Goal: Information Seeking & Learning: Find specific page/section

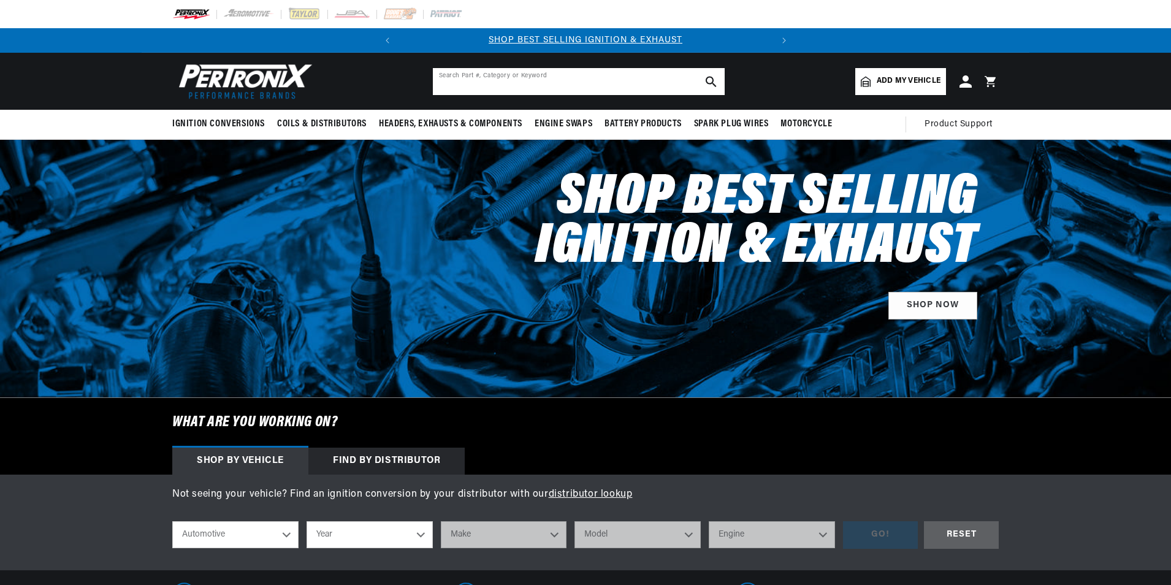
click at [504, 82] on input "text" at bounding box center [579, 81] width 292 height 27
click at [505, 82] on input "text" at bounding box center [579, 81] width 292 height 27
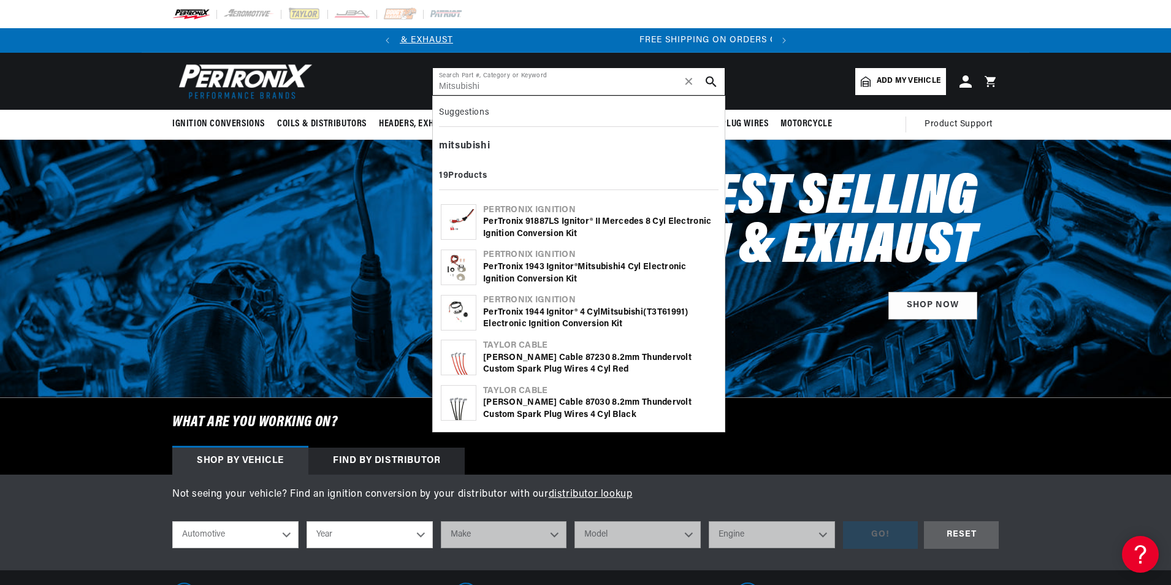
scroll to position [0, 372]
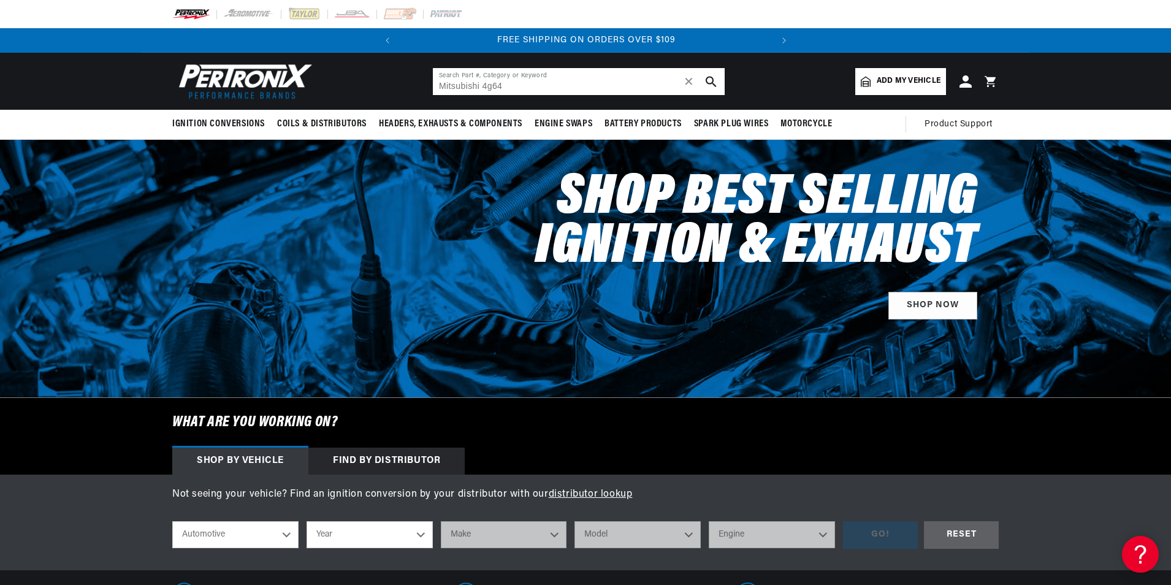
type input "Mitsubishi 4g64"
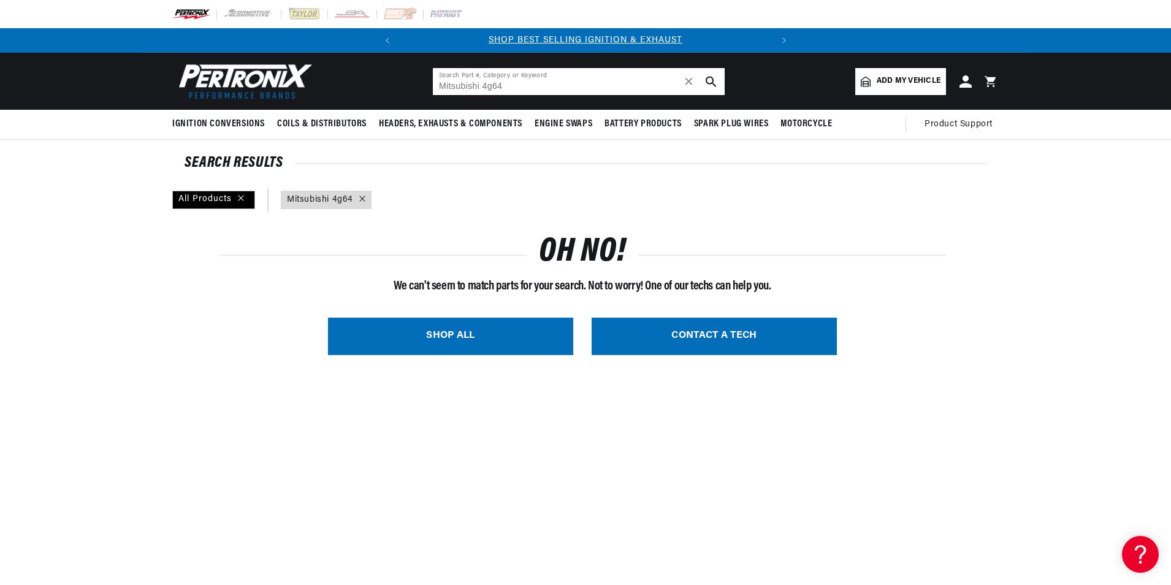
click at [601, 82] on input "Mitsubishi 4g64" at bounding box center [579, 81] width 292 height 27
click at [568, 85] on input "Mitsubishi 4g64" at bounding box center [579, 81] width 292 height 27
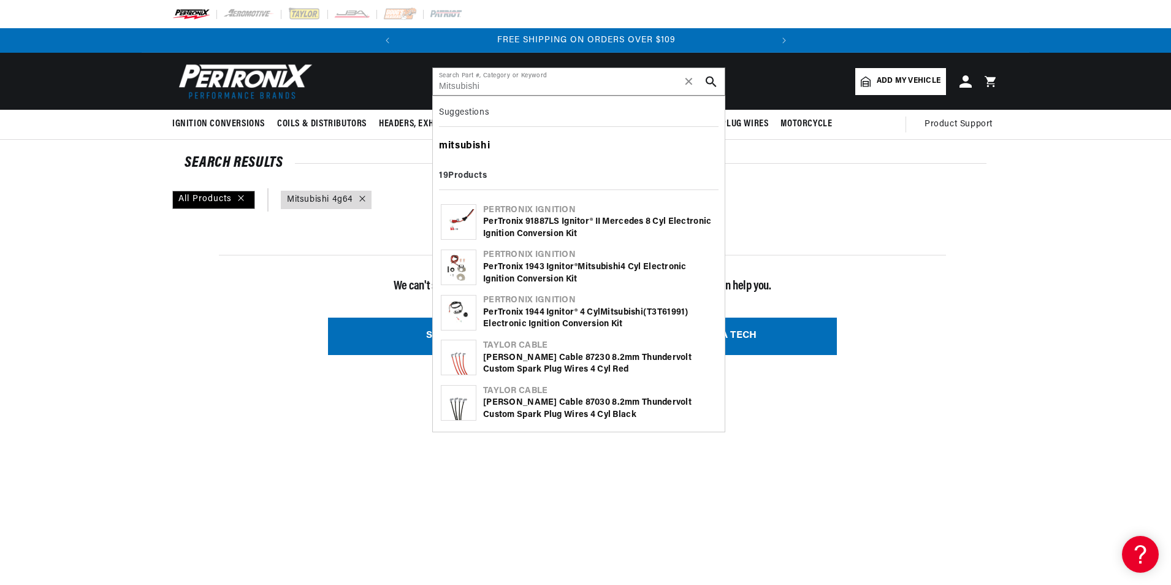
click at [484, 147] on b "mitsubishi" at bounding box center [464, 146] width 51 height 10
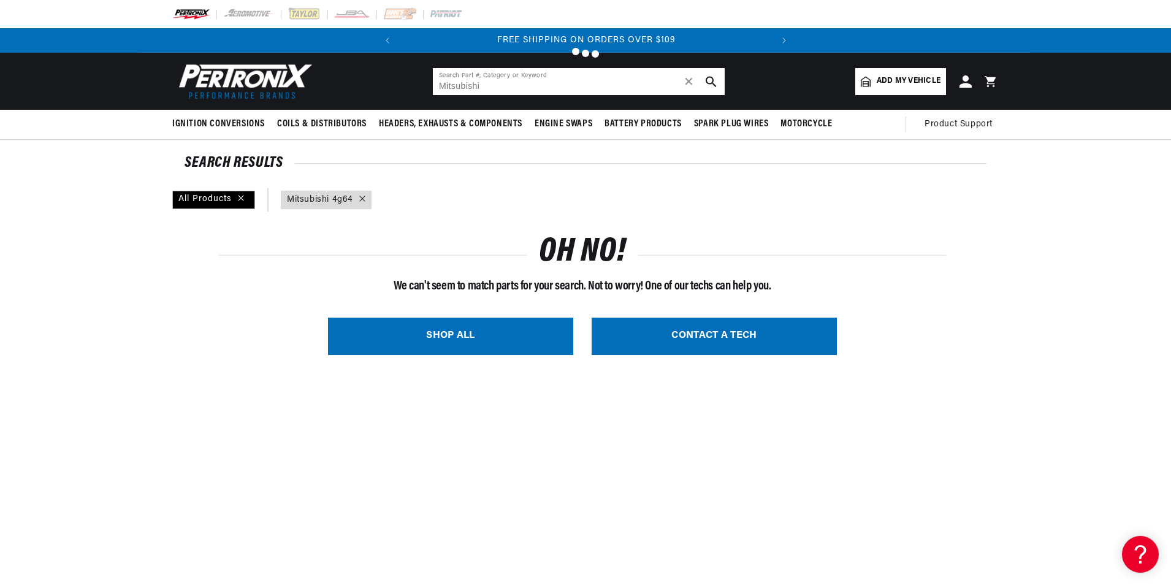
type input "mitsubishi"
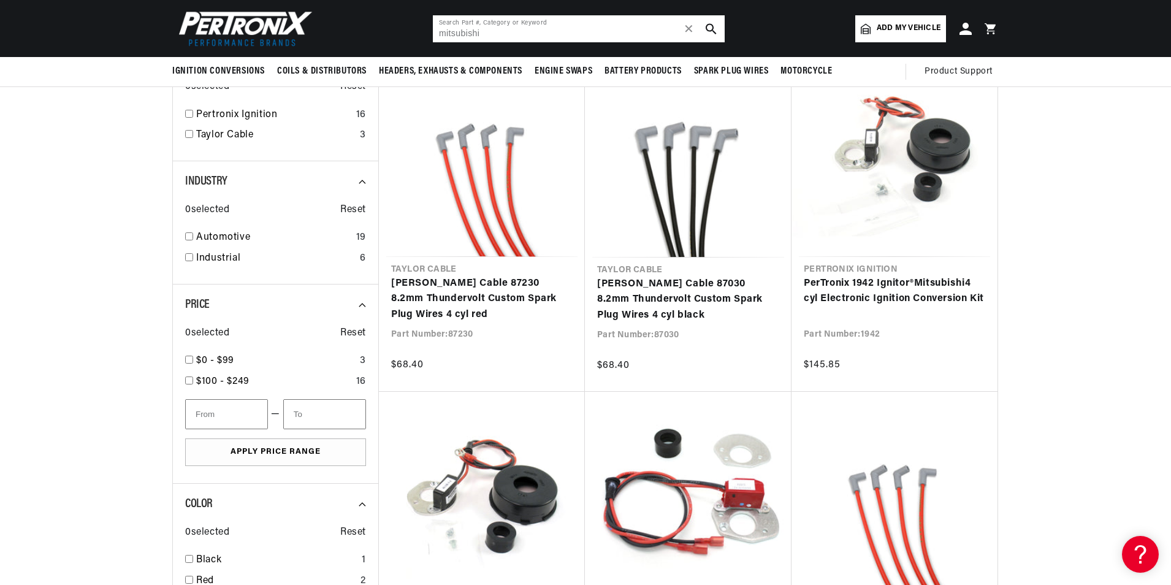
scroll to position [521, 0]
click at [187, 256] on input "checkbox" at bounding box center [189, 258] width 8 height 8
checkbox input "false"
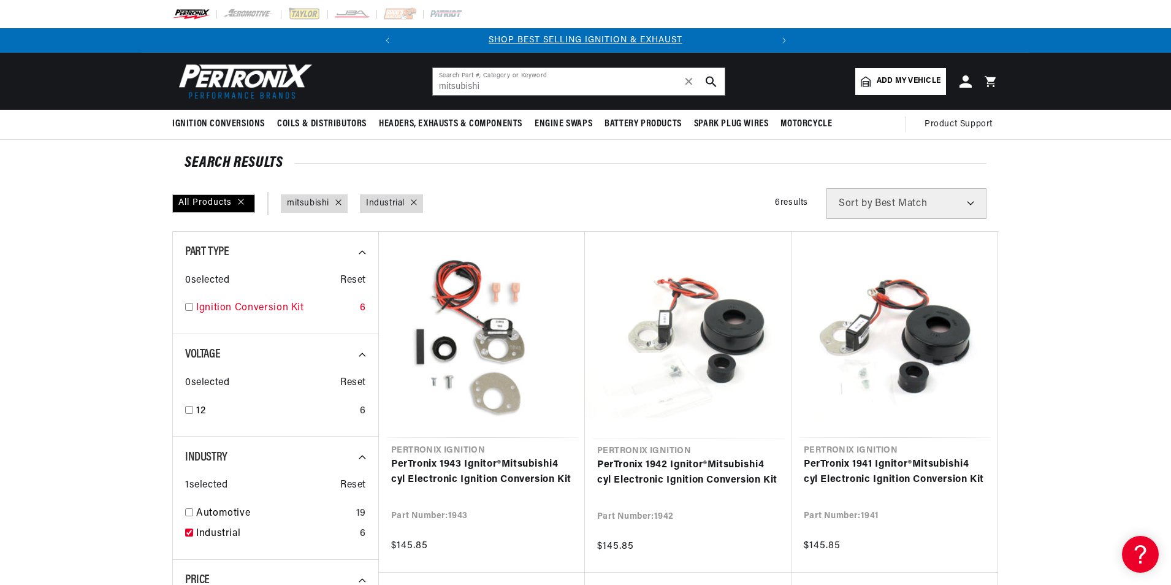
click at [187, 304] on input "checkbox" at bounding box center [189, 307] width 8 height 8
checkbox input "true"
click at [185, 410] on input "checkbox" at bounding box center [189, 410] width 8 height 8
checkbox input "true"
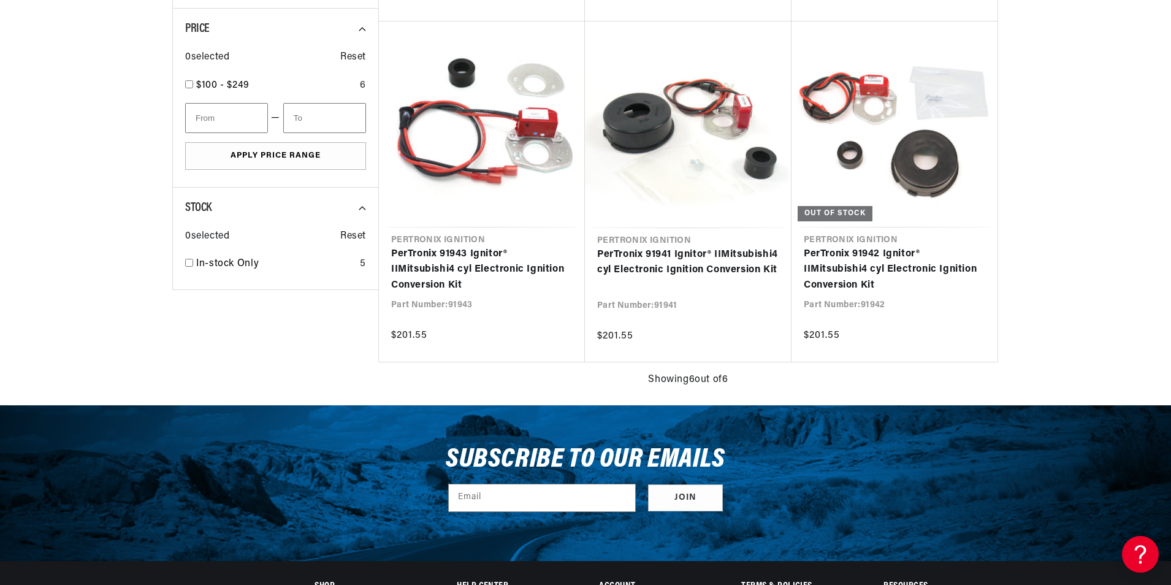
scroll to position [552, 0]
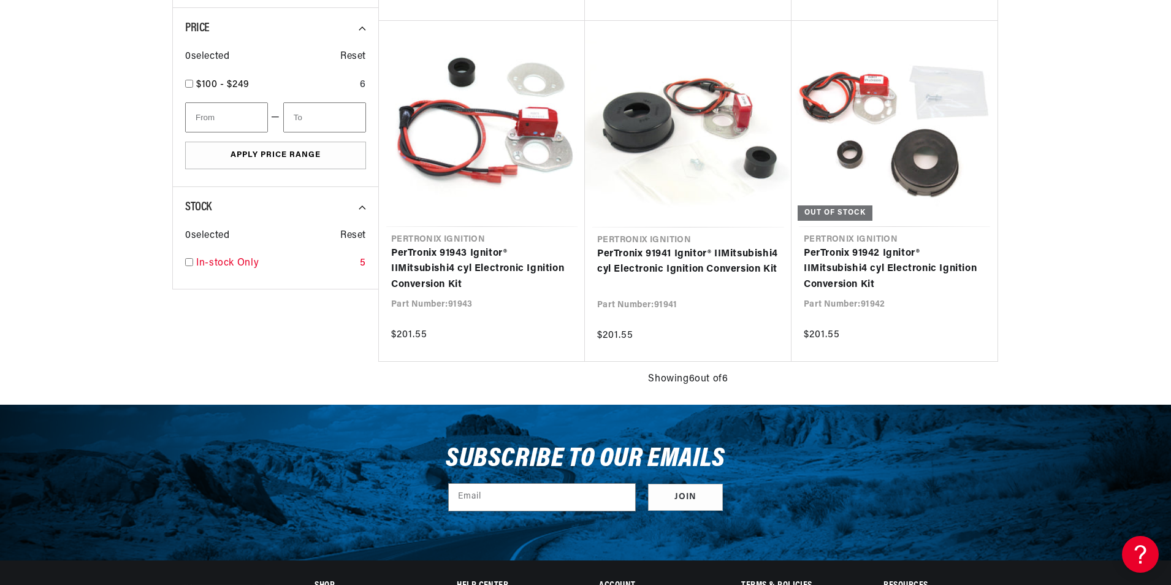
click at [190, 263] on input "checkbox" at bounding box center [189, 262] width 8 height 8
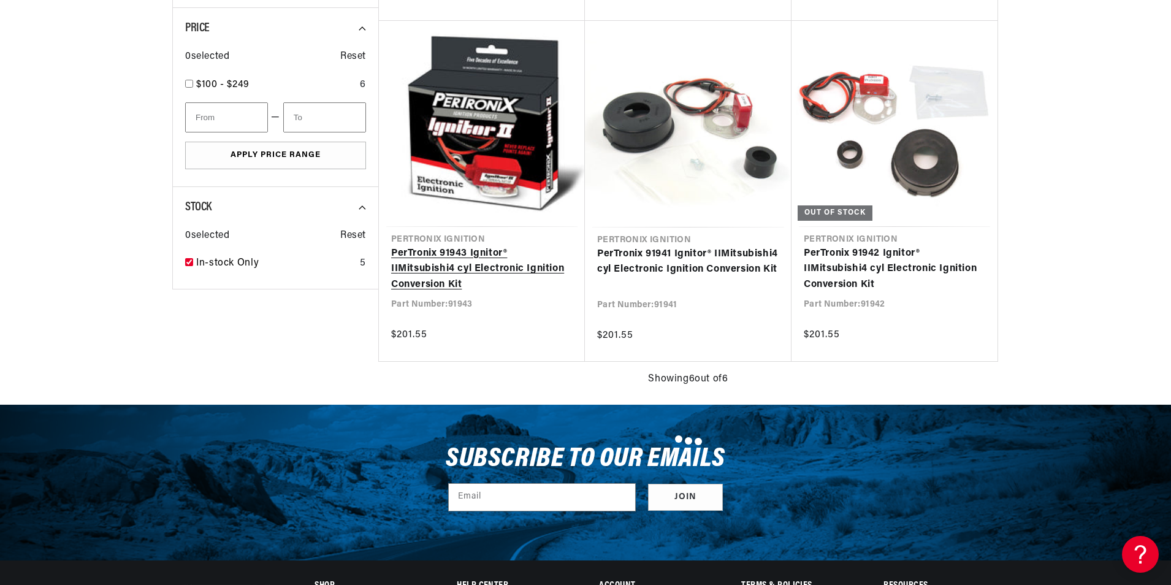
checkbox input "true"
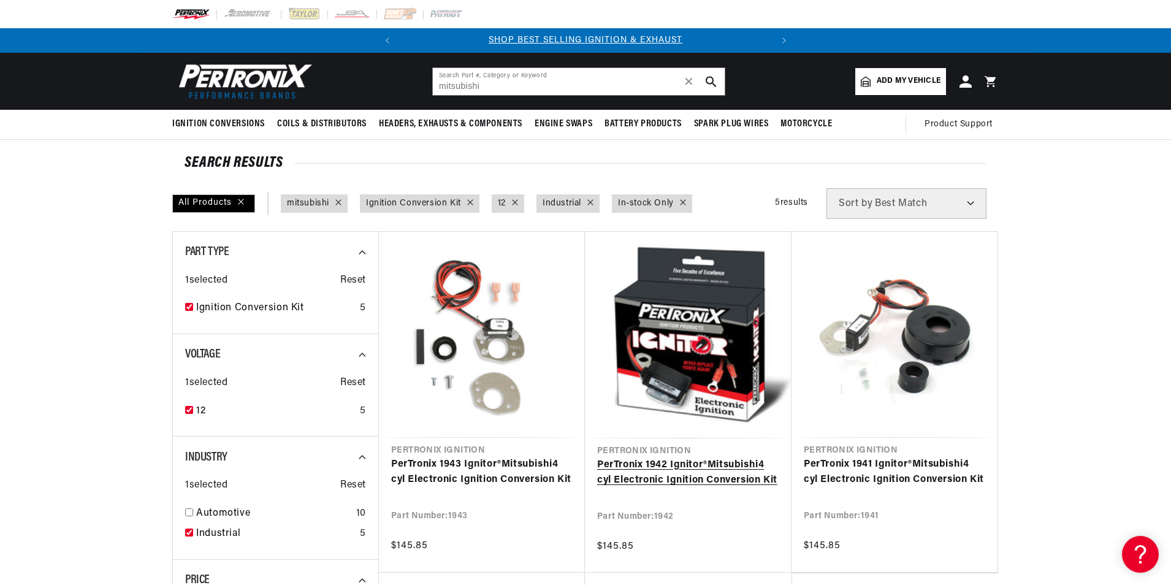
click at [703, 467] on link "PerTronix 1942 Ignitor® Mitsubishi 4 cyl Electronic Ignition Conversion Kit" at bounding box center [688, 472] width 182 height 31
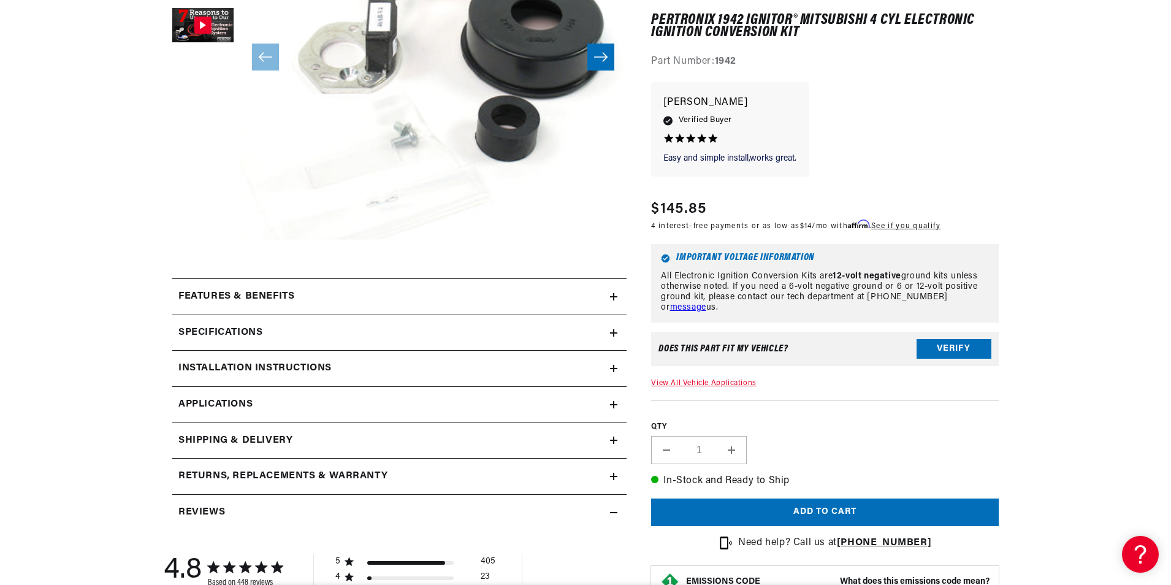
scroll to position [353, 0]
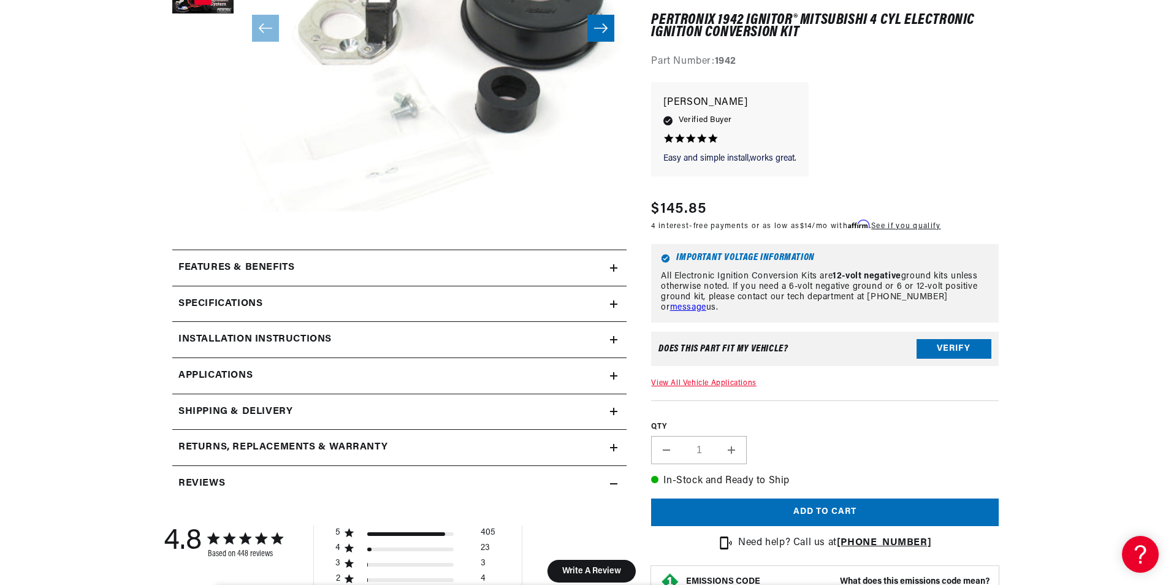
click at [735, 380] on link "View All Vehicle Applications" at bounding box center [703, 383] width 105 height 7
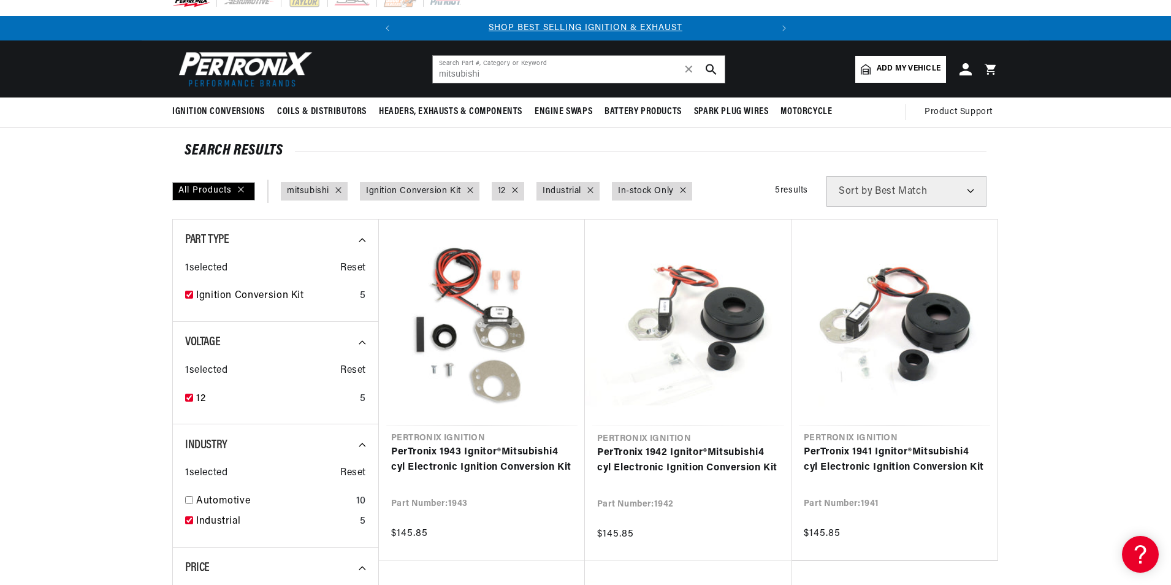
scroll to position [15, 0]
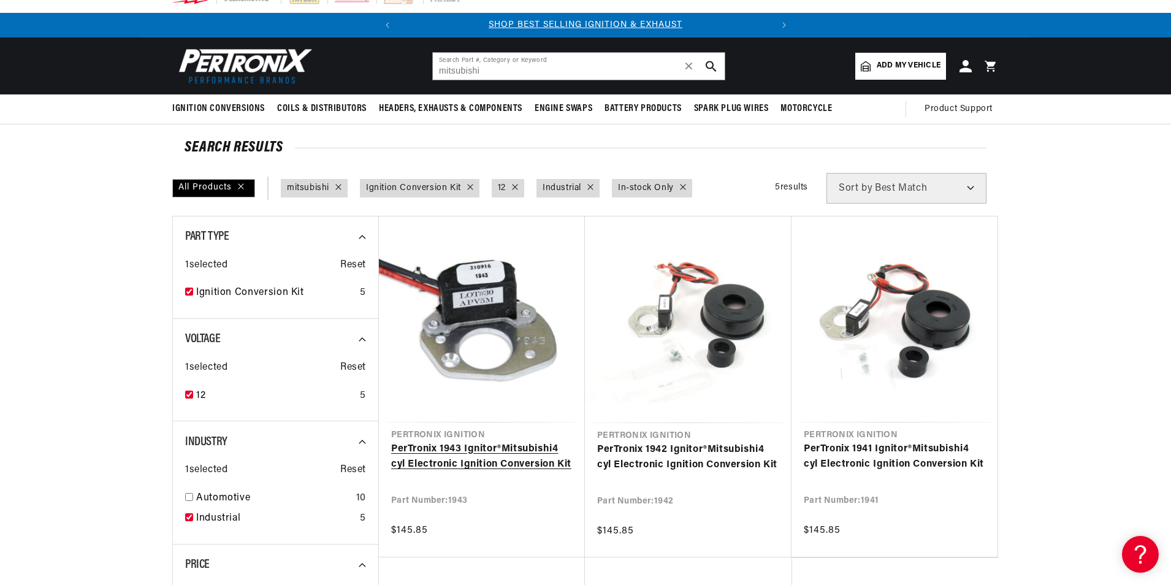
click at [521, 448] on link "PerTronix 1943 Ignitor® Mitsubishi 4 cyl Electronic Ignition Conversion Kit" at bounding box center [482, 456] width 182 height 31
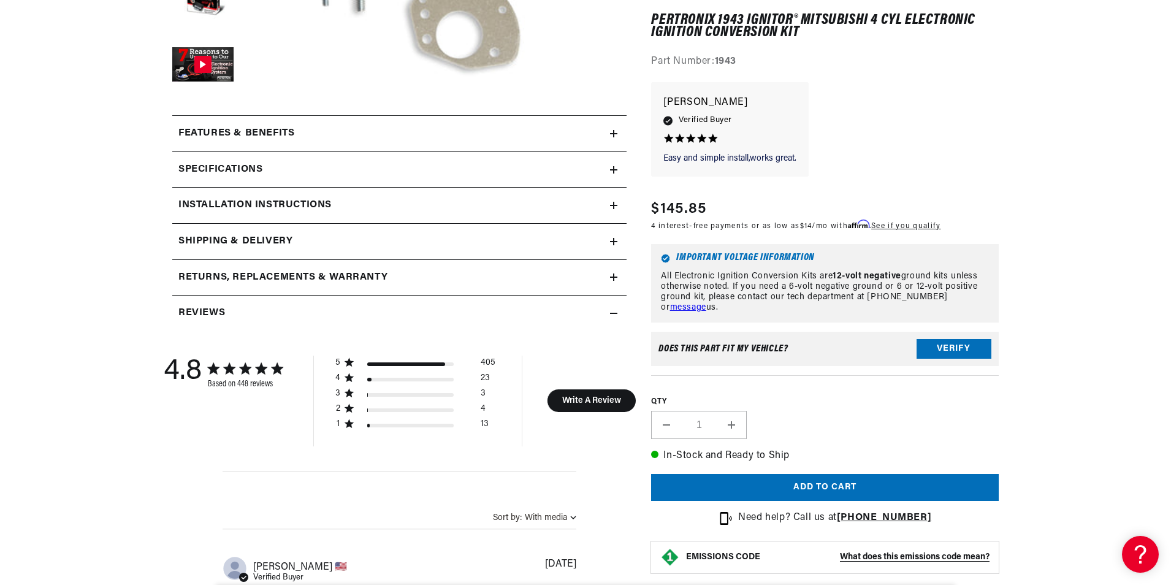
scroll to position [491, 0]
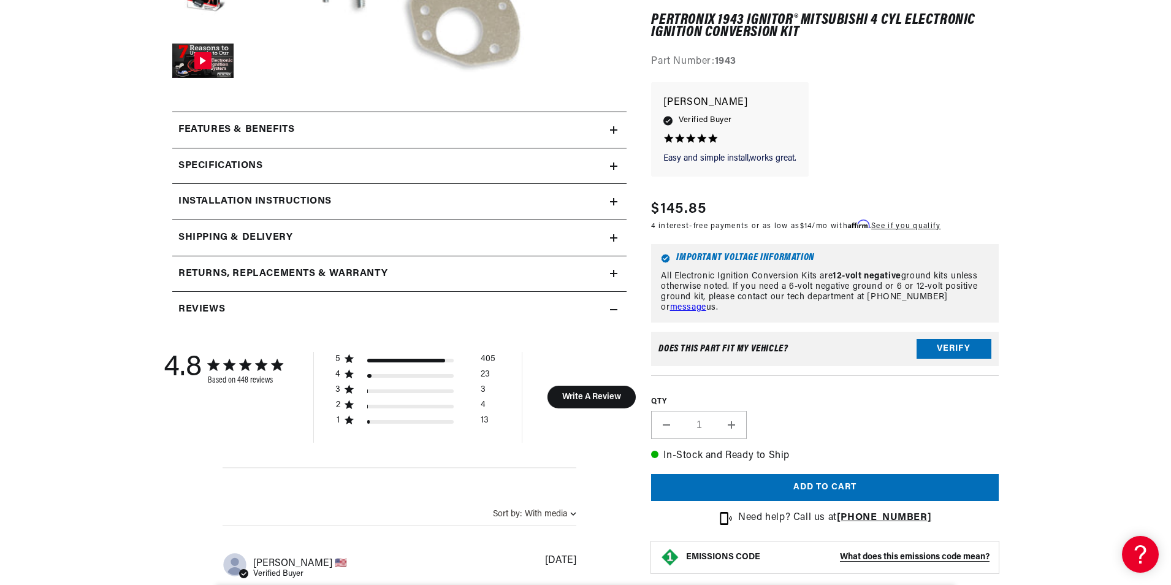
click at [766, 345] on div "Does This part fit My vehicle?" at bounding box center [723, 350] width 129 height 10
click at [951, 349] on button "Verify" at bounding box center [954, 350] width 75 height 20
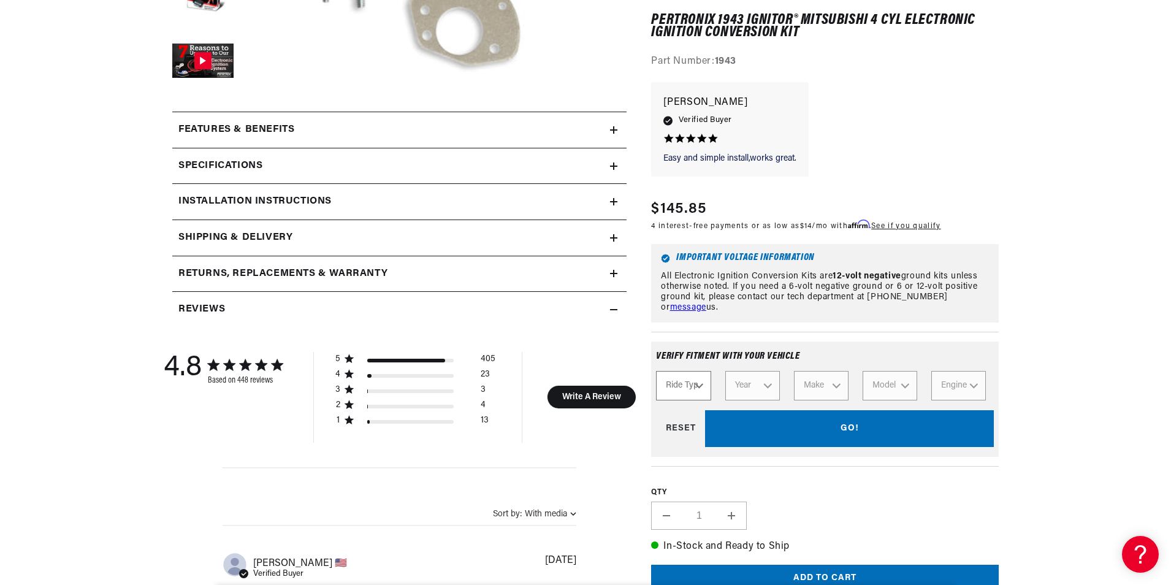
click at [687, 388] on select "Ride Type Automotive Agricultural Industrial Marine Motorcycle" at bounding box center [683, 386] width 55 height 29
select select "Industrial"
click at [656, 372] on select "Ride Type Automotive Agricultural Industrial Marine Motorcycle" at bounding box center [683, 386] width 55 height 29
select select "Industrial"
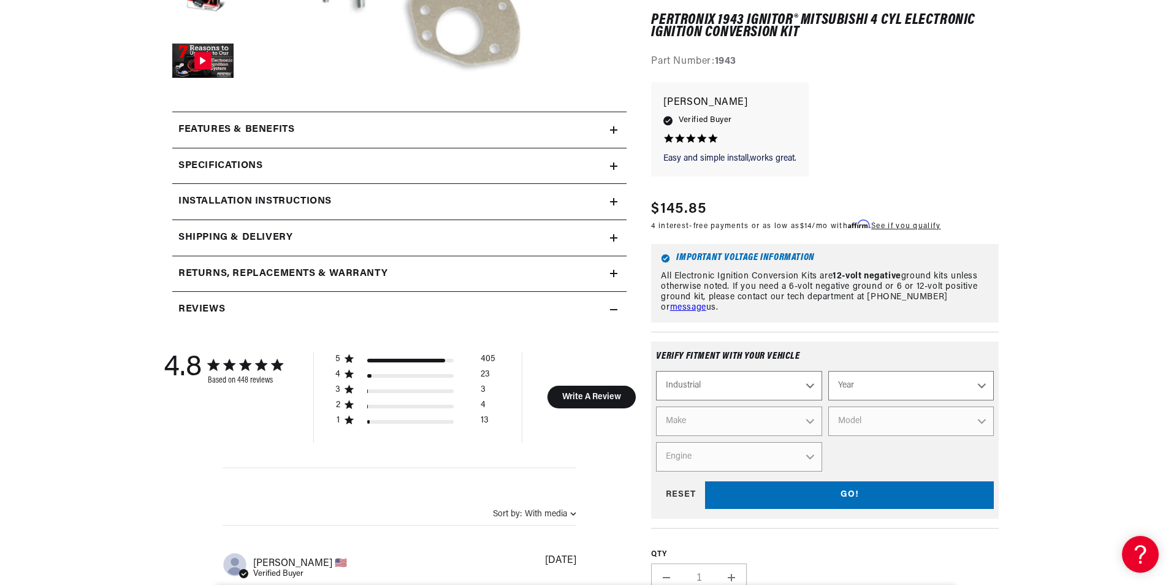
click at [881, 382] on select "Year 1990 1986 1984 1983 1982 1981 1980 1979 1978 1977 1976 1975 1974 1973 1972…" at bounding box center [911, 386] width 166 height 29
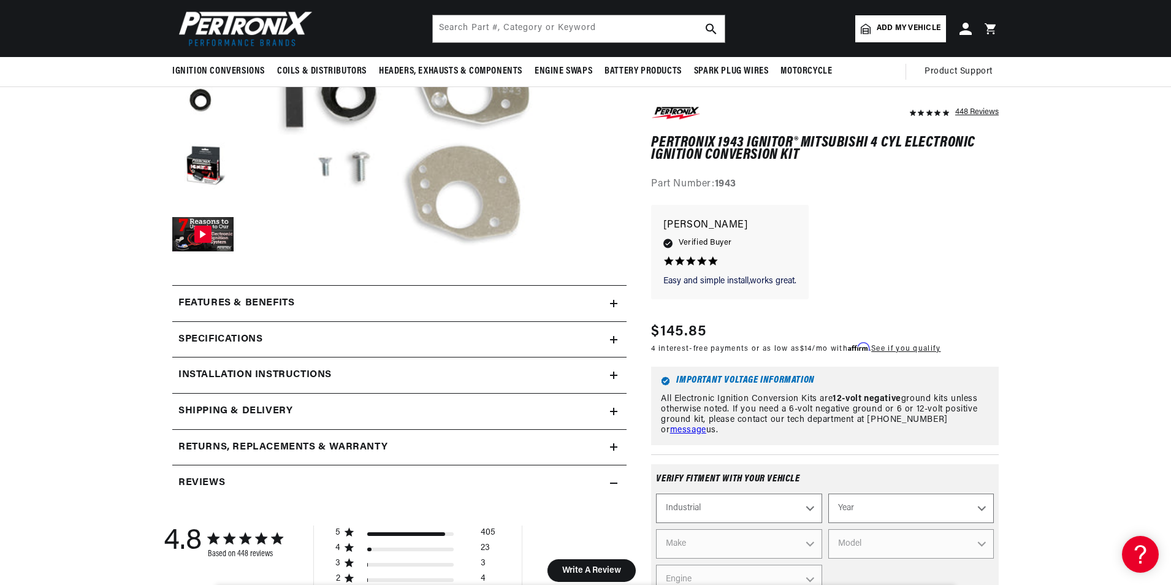
scroll to position [153, 0]
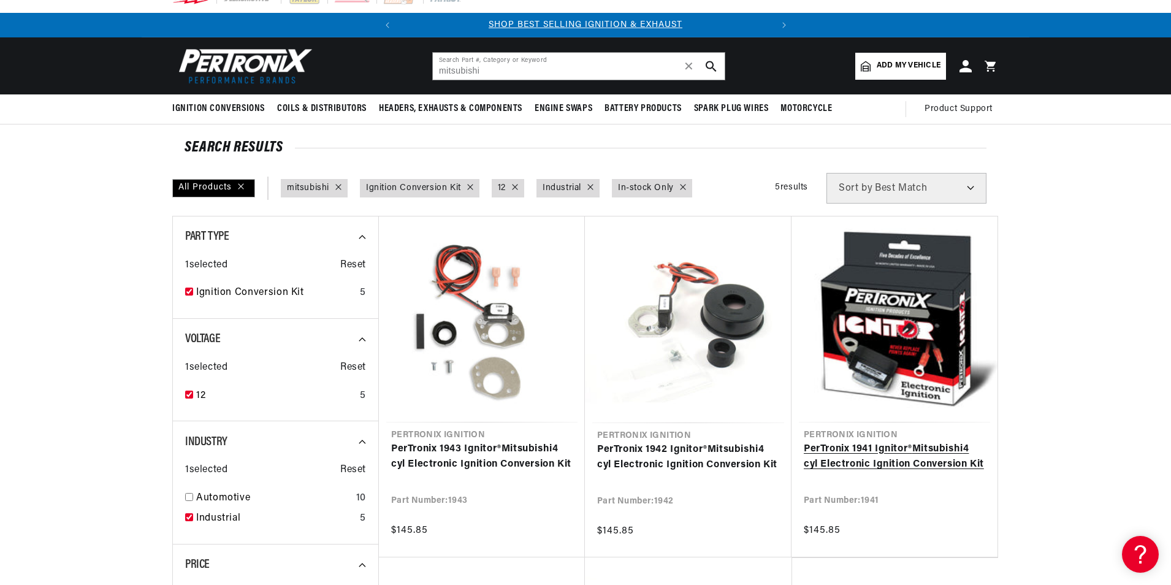
click at [936, 446] on link "PerTronix 1941 Ignitor® Mitsubishi 4 cyl Electronic Ignition Conversion Kit" at bounding box center [895, 456] width 182 height 31
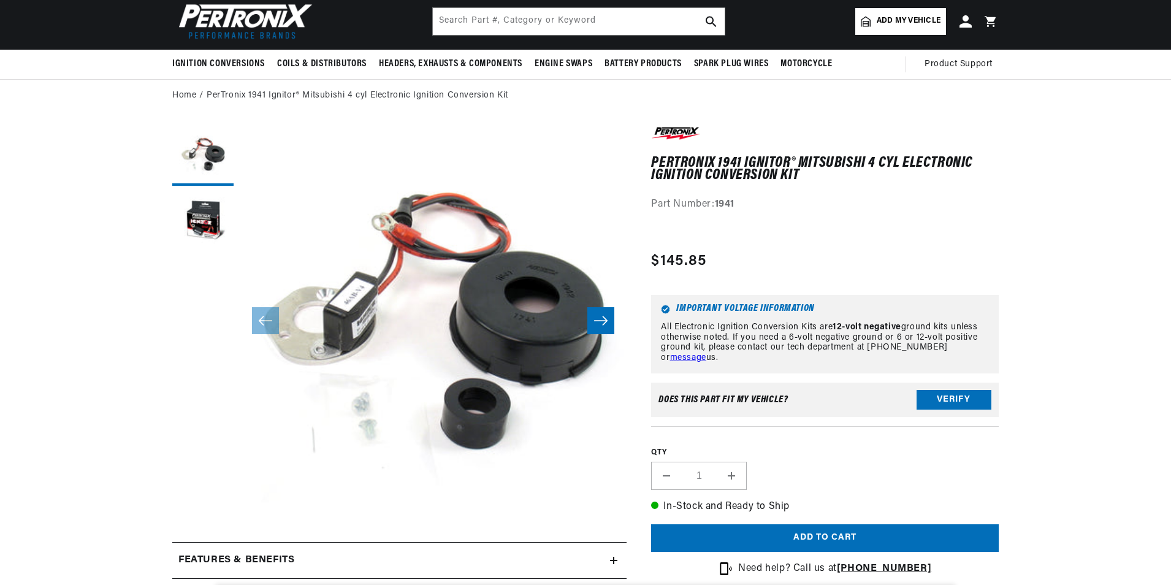
scroll to position [92, 0]
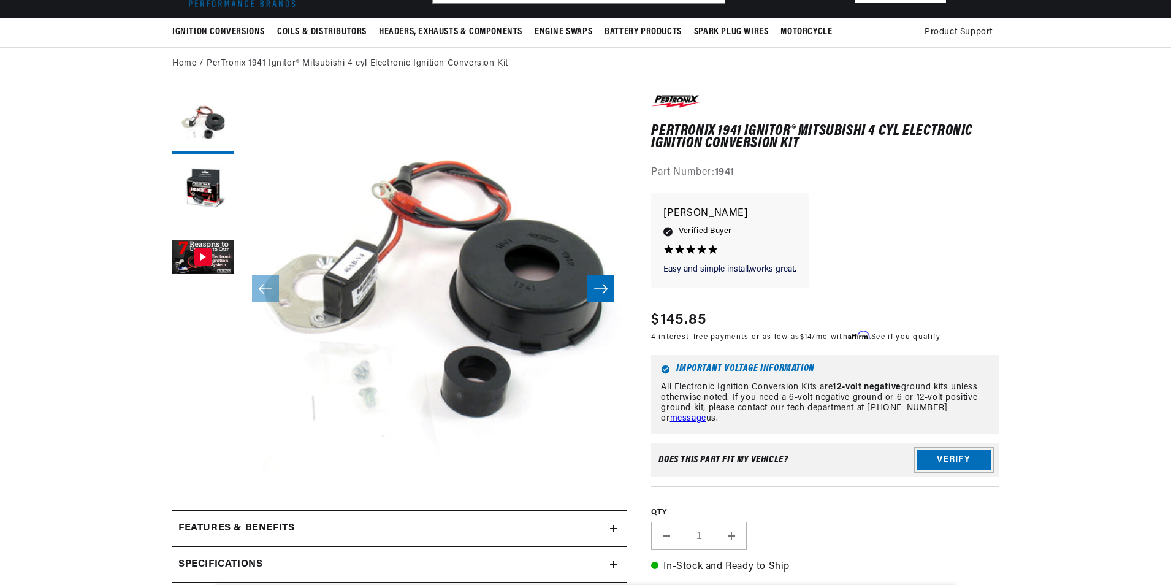
click at [962, 457] on button "Verify" at bounding box center [954, 460] width 75 height 20
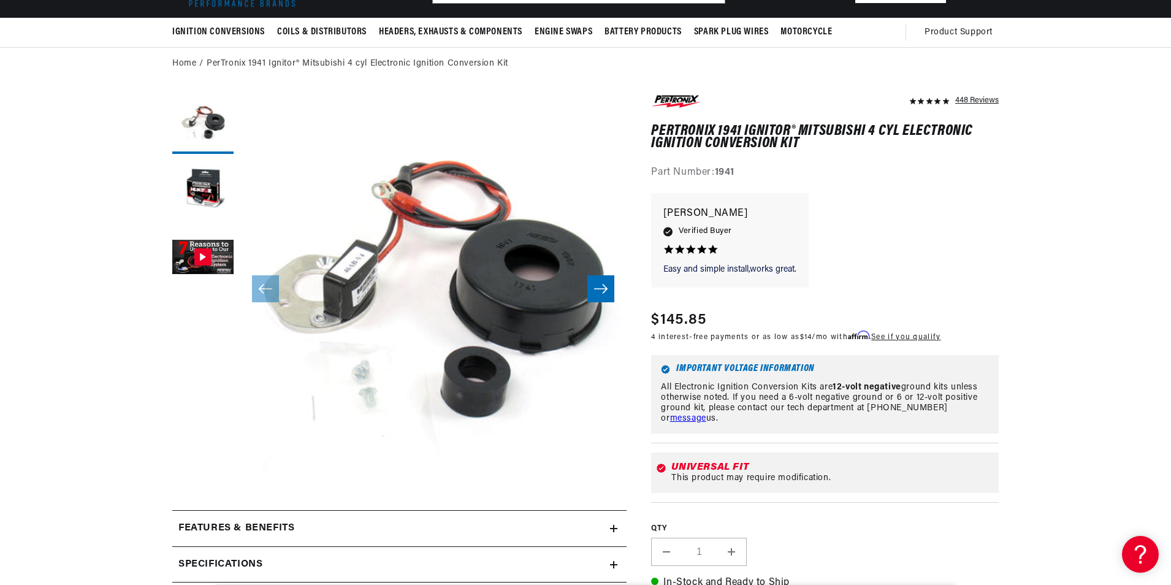
scroll to position [0, 0]
click at [950, 476] on div "This product may require modification." at bounding box center [832, 478] width 323 height 10
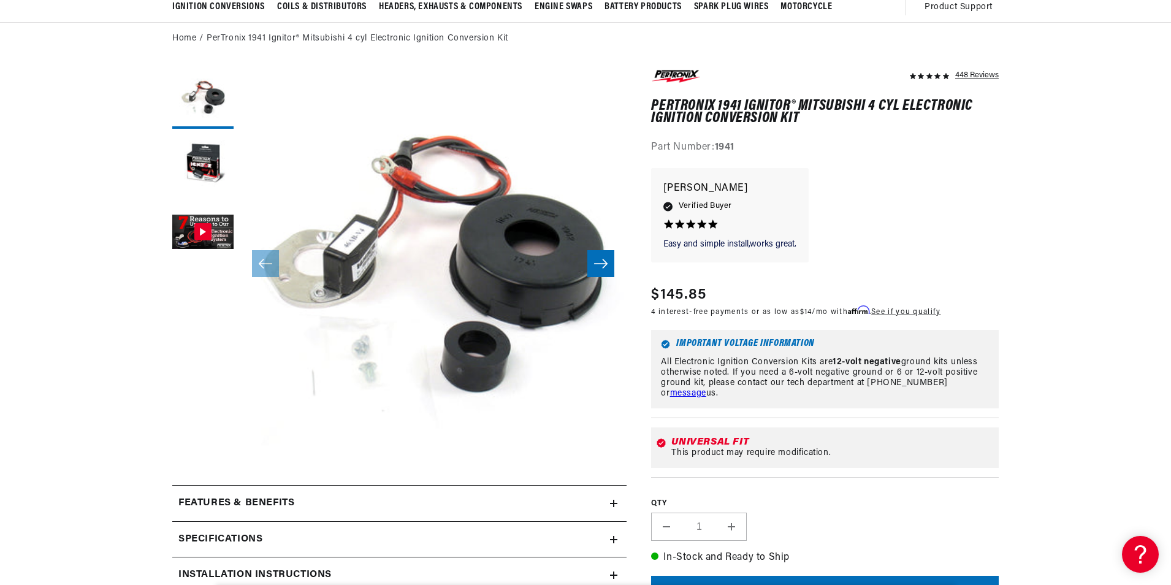
scroll to position [123, 0]
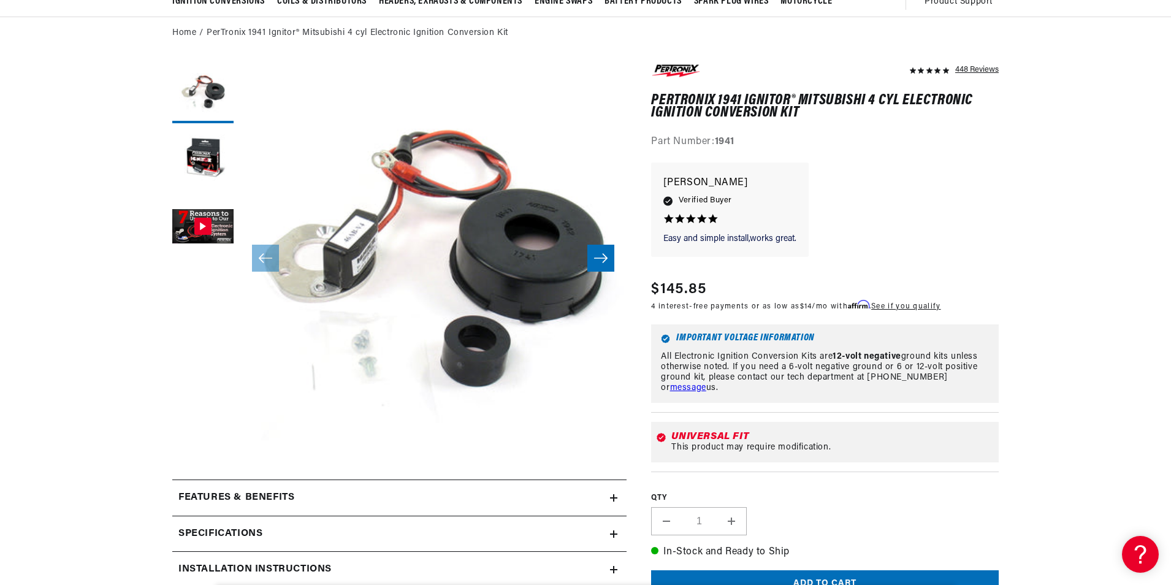
click at [927, 442] on div "Universal Fit This product may require modification." at bounding box center [830, 442] width 327 height 21
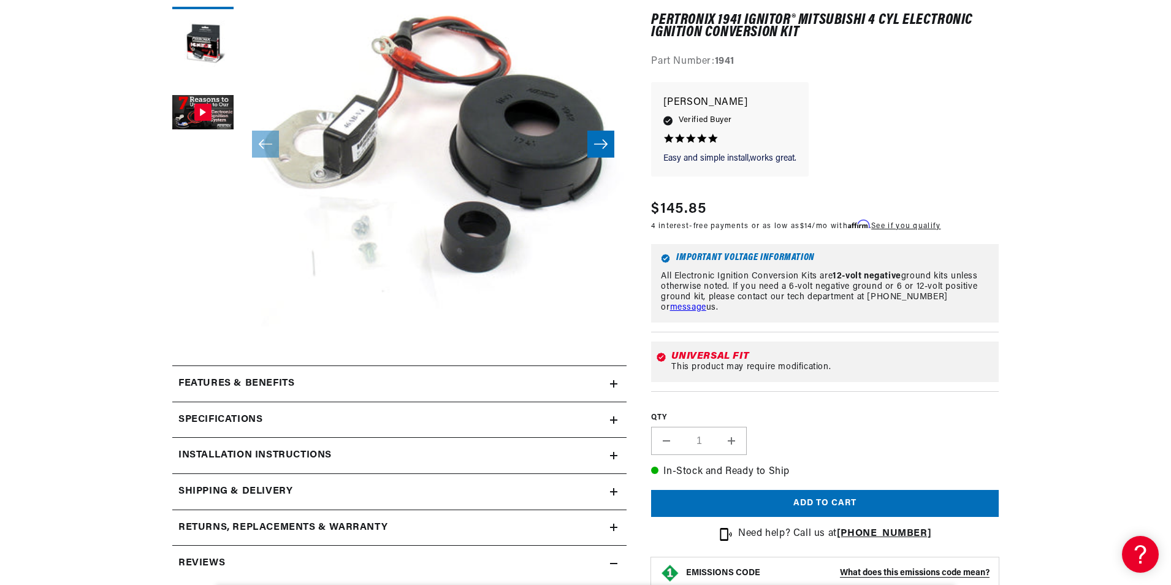
scroll to position [245, 0]
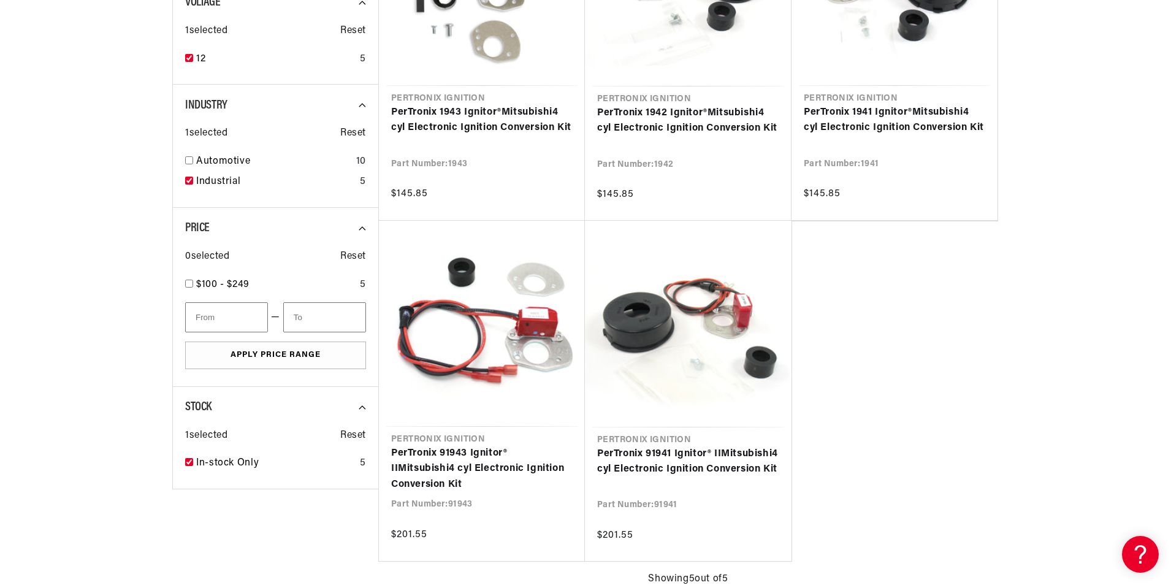
scroll to position [353, 0]
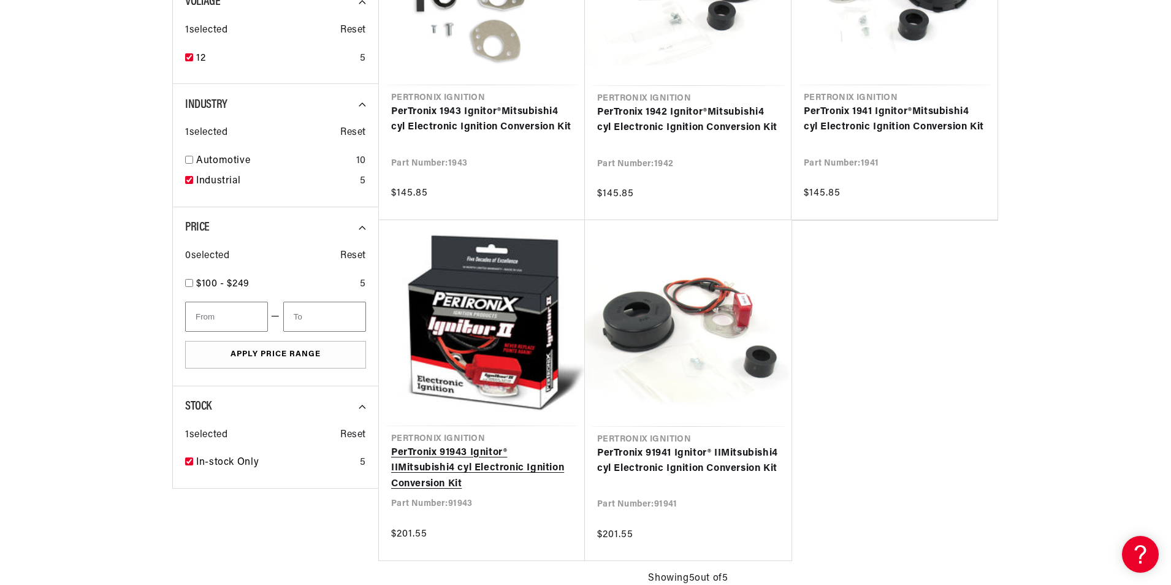
click at [472, 453] on link "PerTronix 91943 Ignitor® II Mitsubishi 4 cyl Electronic Ignition Conversion Kit" at bounding box center [482, 468] width 182 height 47
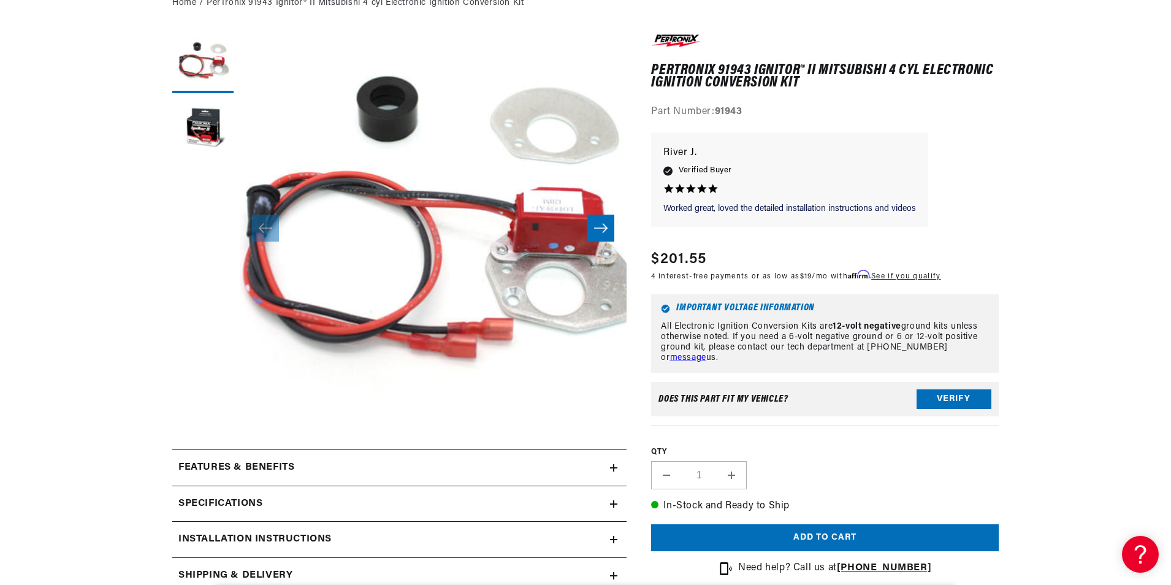
scroll to position [153, 0]
click at [946, 389] on button "Verify" at bounding box center [954, 399] width 75 height 20
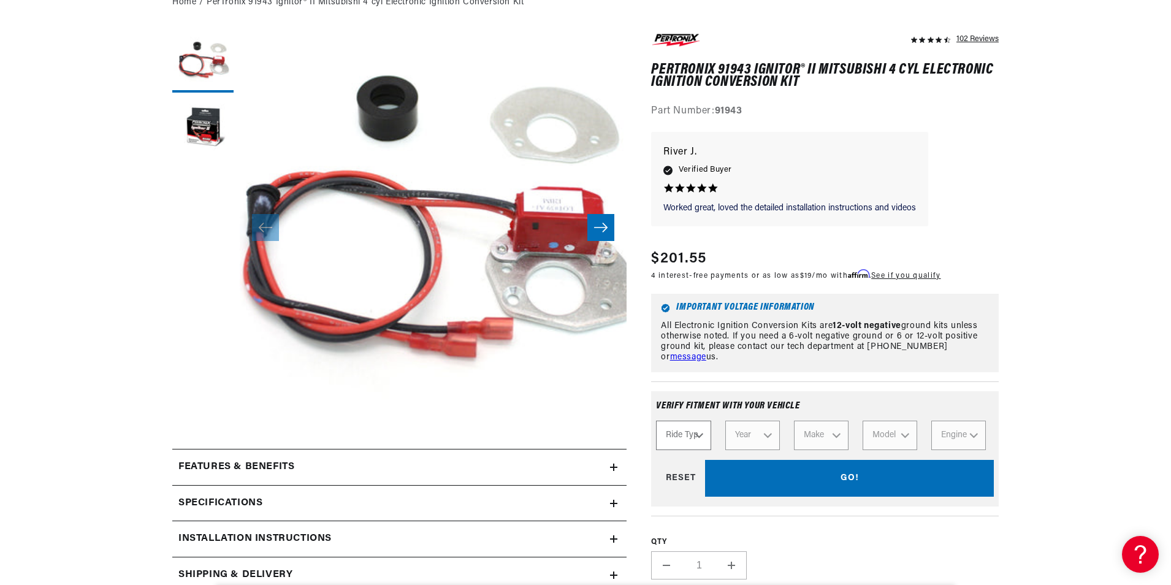
click at [694, 437] on select "Ride Type Automotive Agricultural Industrial Marine Motorcycle" at bounding box center [683, 435] width 55 height 29
select select "Industrial"
click at [656, 421] on select "Ride Type Automotive Agricultural Industrial Marine Motorcycle" at bounding box center [683, 435] width 55 height 29
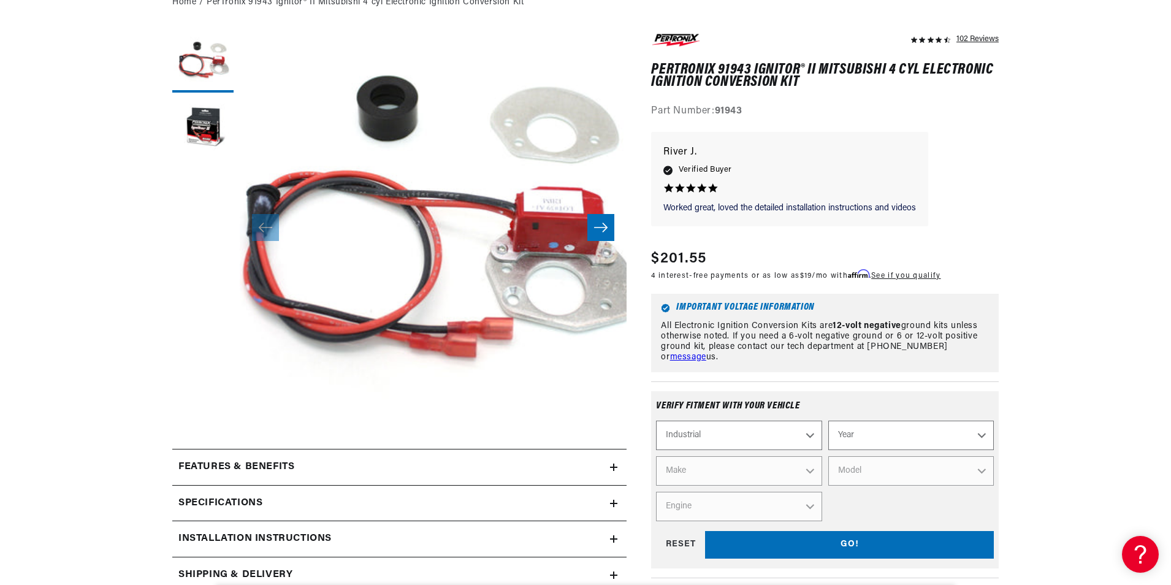
click at [860, 427] on select "Year 1990 1986 1984 1983 1982 1981 1980 1979 1978 1977 1976 1975 1974 1973 1972…" at bounding box center [911, 435] width 166 height 29
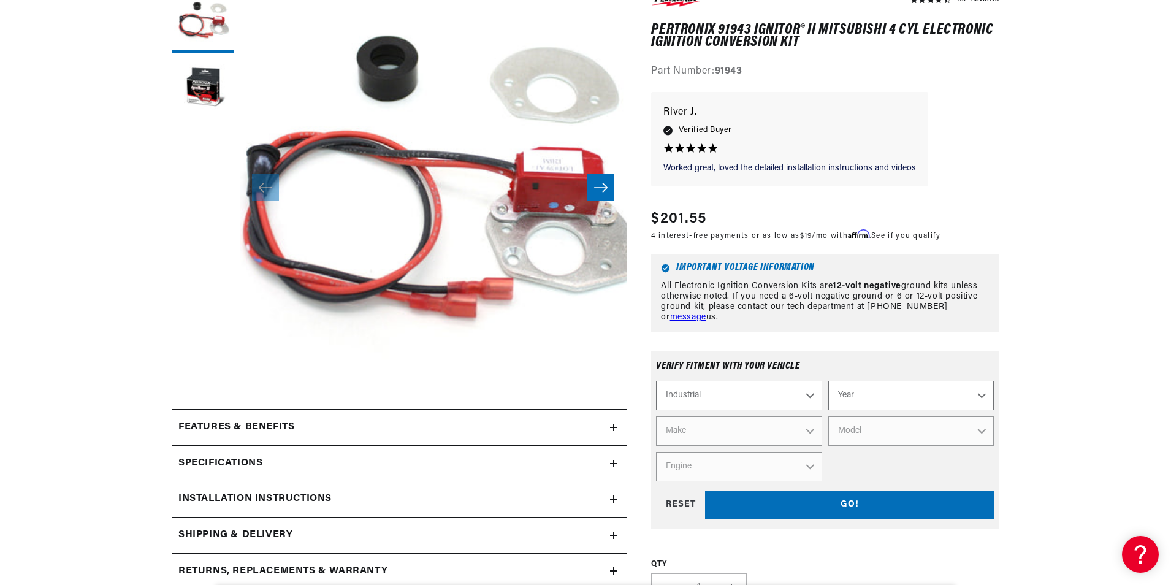
scroll to position [199, 0]
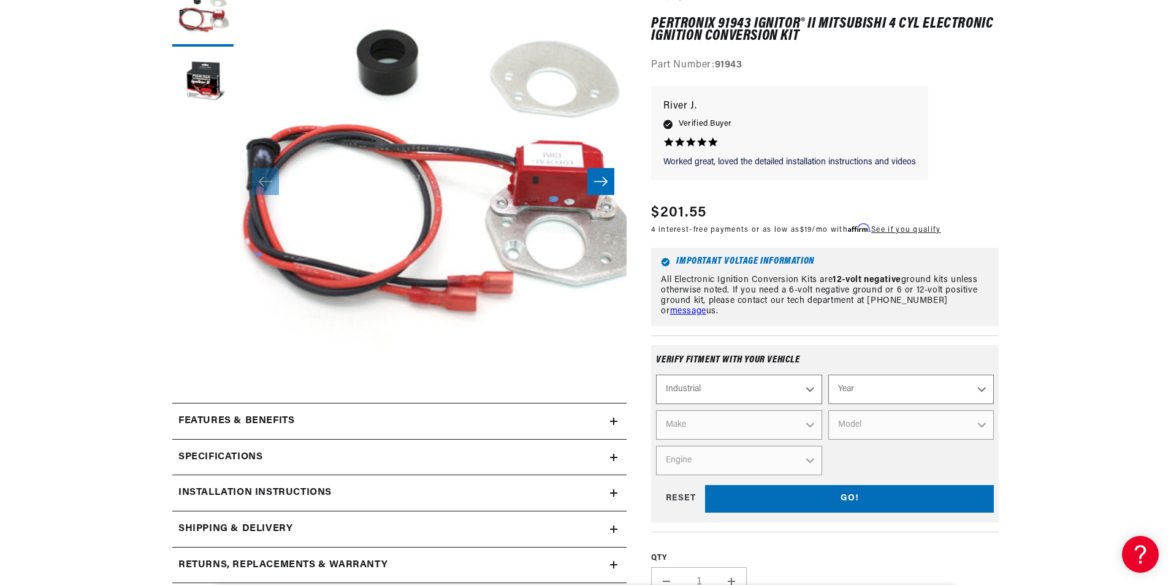
click at [931, 388] on select "Year 1990 1986 1984 1983 1982 1981 1980 1979 1978 1977 1976 1975 1974 1973 1972…" at bounding box center [911, 389] width 166 height 29
click at [977, 392] on select "Year 1990 1986 1984 1983 1982 1981 1980 1979 1978 1977 1976 1975 1974 1973 1972…" at bounding box center [911, 389] width 166 height 29
click at [814, 388] on select "Automotive Agricultural Industrial Marine Motorcycle" at bounding box center [739, 389] width 166 height 29
click at [785, 392] on select "Automotive Agricultural Industrial Marine Motorcycle" at bounding box center [739, 389] width 166 height 29
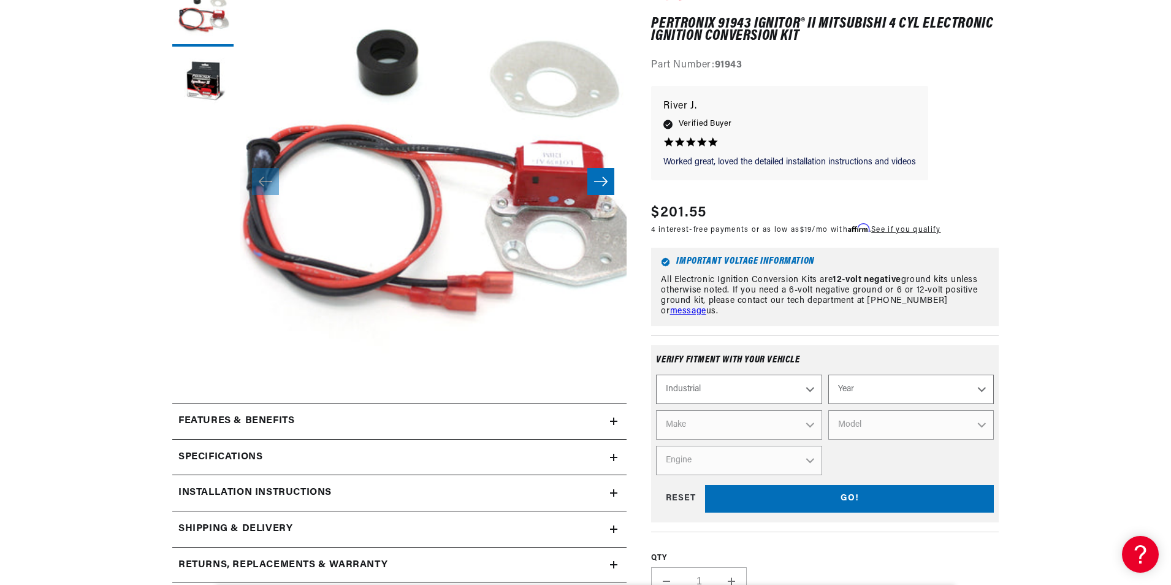
click at [785, 395] on select "Automotive Agricultural Industrial Marine Motorcycle" at bounding box center [739, 389] width 166 height 29
click at [656, 375] on select "Automotive Agricultural Industrial Marine Motorcycle" at bounding box center [739, 389] width 166 height 29
click at [925, 396] on select "Year 1970 1965 1964 1960 1959 1958 1957 1939 1938 1937" at bounding box center [911, 389] width 166 height 29
drag, startPoint x: 790, startPoint y: 396, endPoint x: 781, endPoint y: 394, distance: 9.4
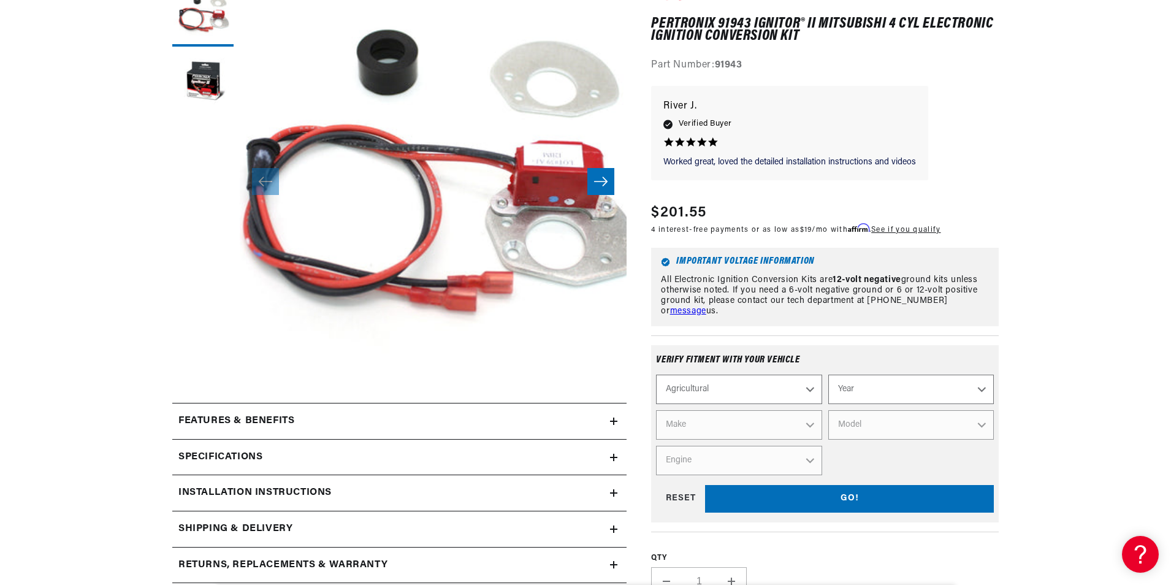
click at [789, 396] on select "Automotive Agricultural Industrial Marine Motorcycle" at bounding box center [739, 389] width 166 height 29
click at [656, 375] on select "Automotive Agricultural Industrial Marine Motorcycle" at bounding box center [739, 389] width 166 height 29
select select "Automotive"
click at [955, 393] on select "Year 2024 2023 2022 2021 2020 2019 2018 2017 2016 2015 2014 2013 2012 2011 2010…" at bounding box center [911, 389] width 166 height 29
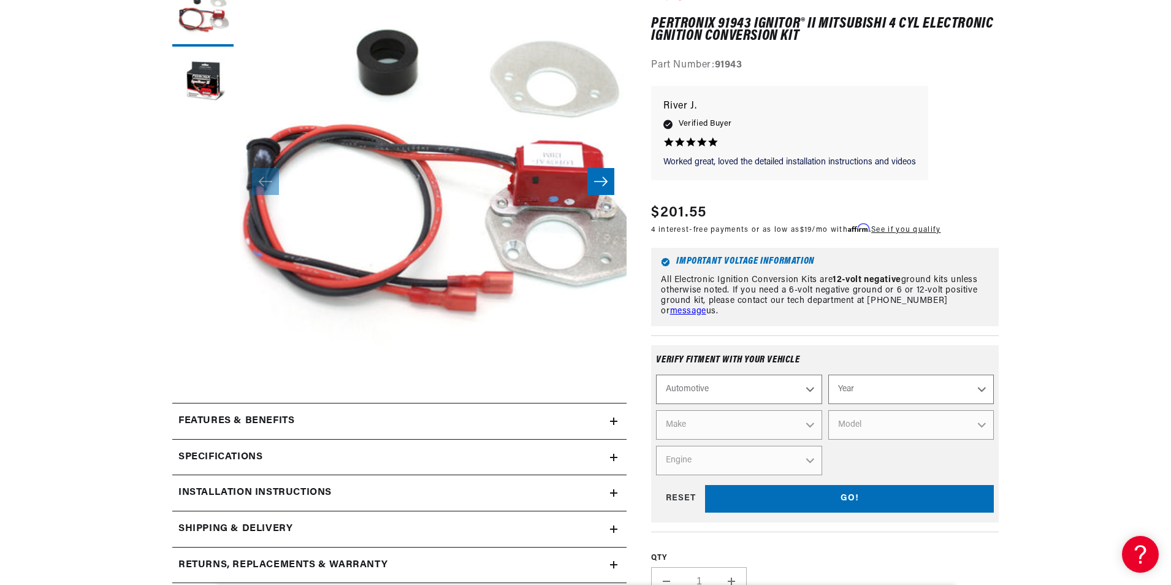
select select "2001"
click at [828, 375] on select "Year 2024 2023 2022 2021 2020 2019 2018 2017 2016 2015 2014 2013 2012 2011 2010…" at bounding box center [911, 389] width 166 height 29
select select "2001"
click at [798, 423] on select "Make Avanti Buick Chevrolet Dodge Ford GMC Isuzu Jeep Lincoln Mercury Oldsmobil…" at bounding box center [739, 424] width 166 height 29
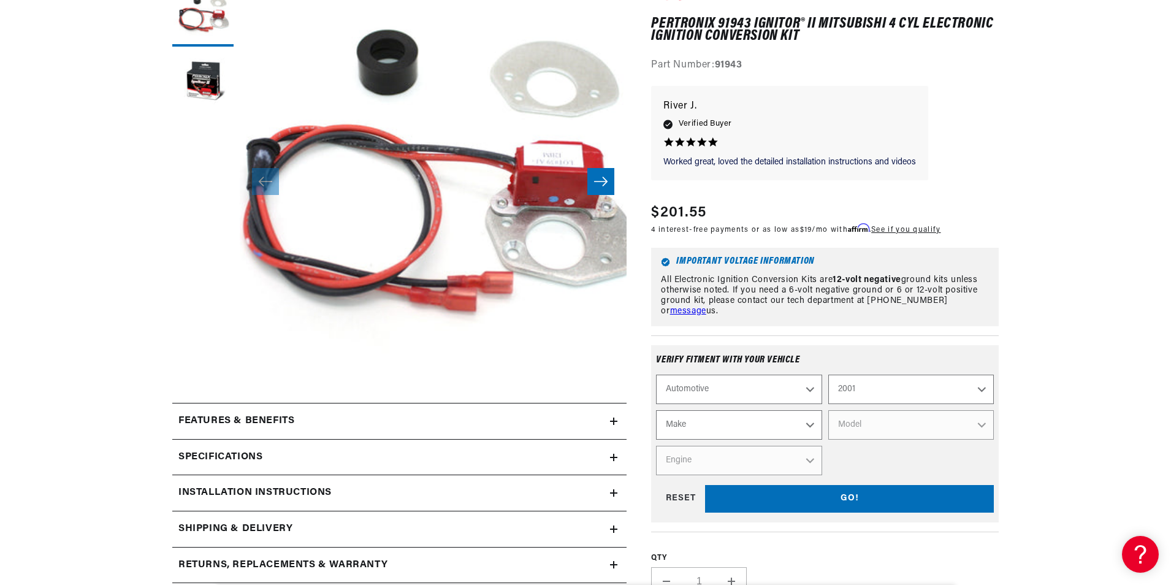
click at [809, 427] on select "Make Avanti Buick Chevrolet Dodge Ford GMC Isuzu Jeep Lincoln Mercury Oldsmobil…" at bounding box center [739, 424] width 166 height 29
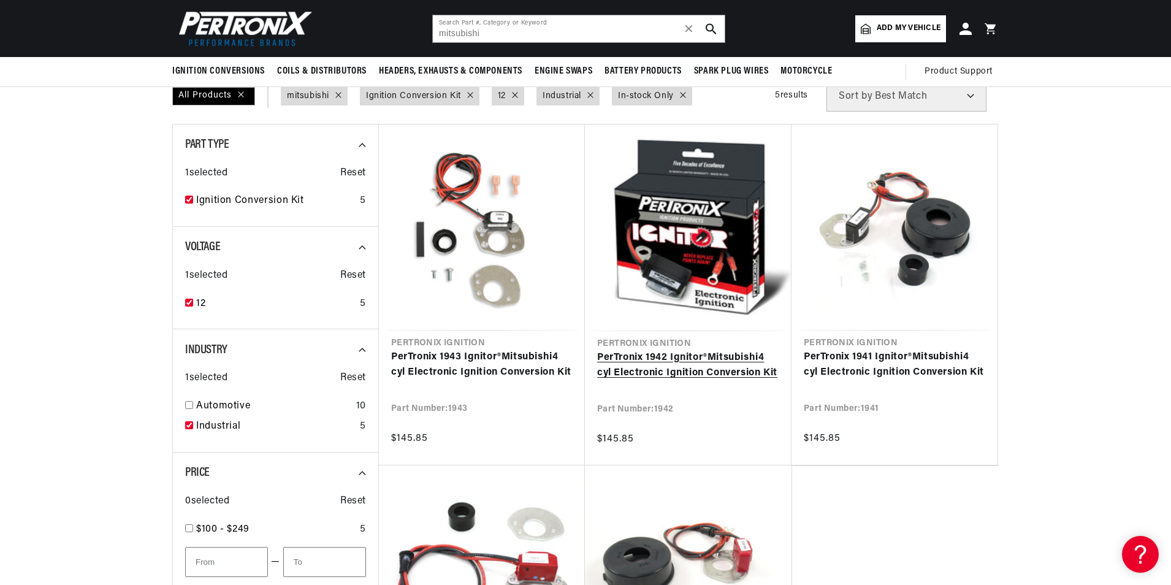
scroll to position [92, 0]
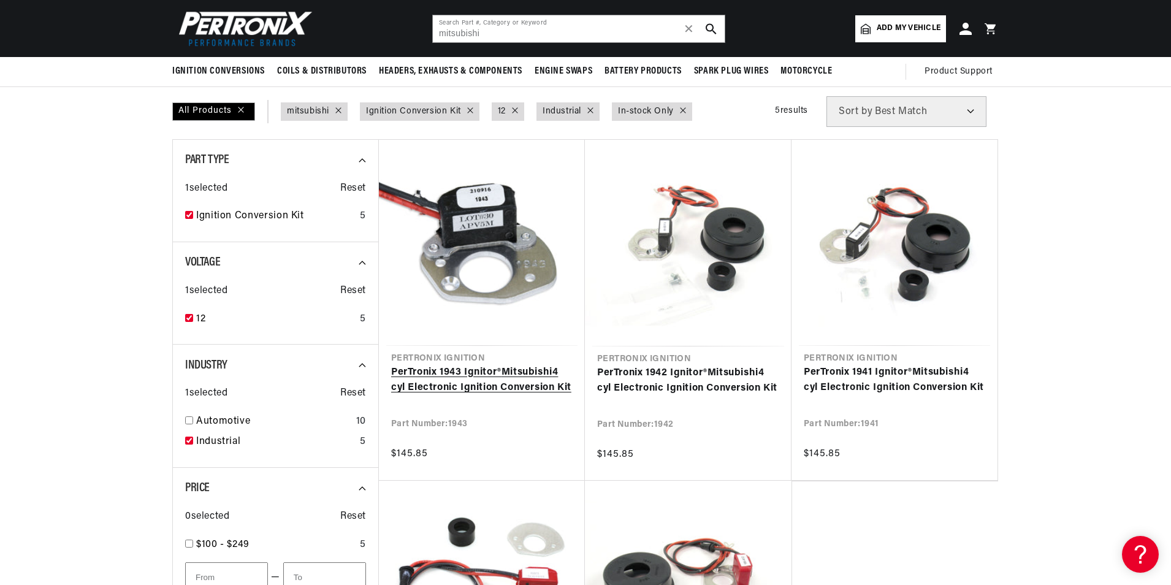
click at [512, 370] on link "PerTronix 1943 Ignitor® Mitsubishi 4 cyl Electronic Ignition Conversion Kit" at bounding box center [482, 380] width 182 height 31
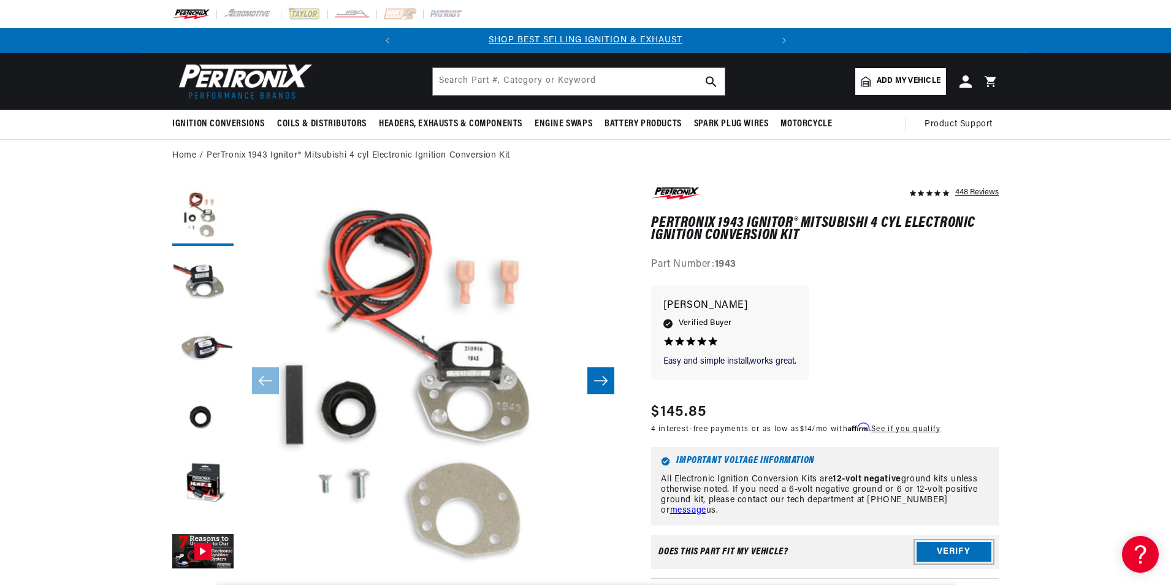
click at [958, 548] on button "Verify" at bounding box center [954, 552] width 75 height 20
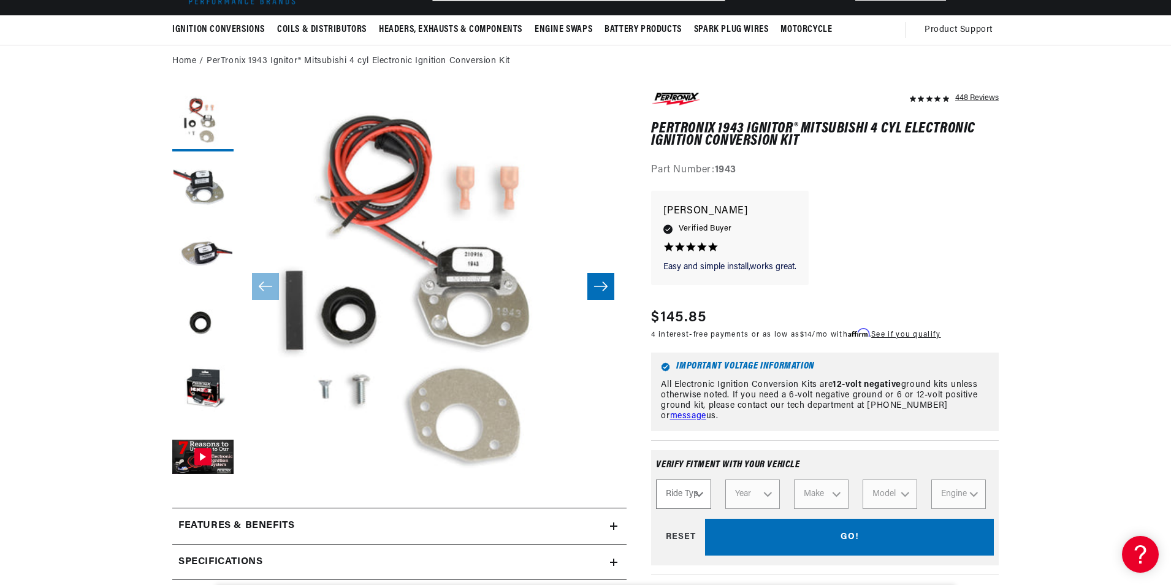
scroll to position [107, 0]
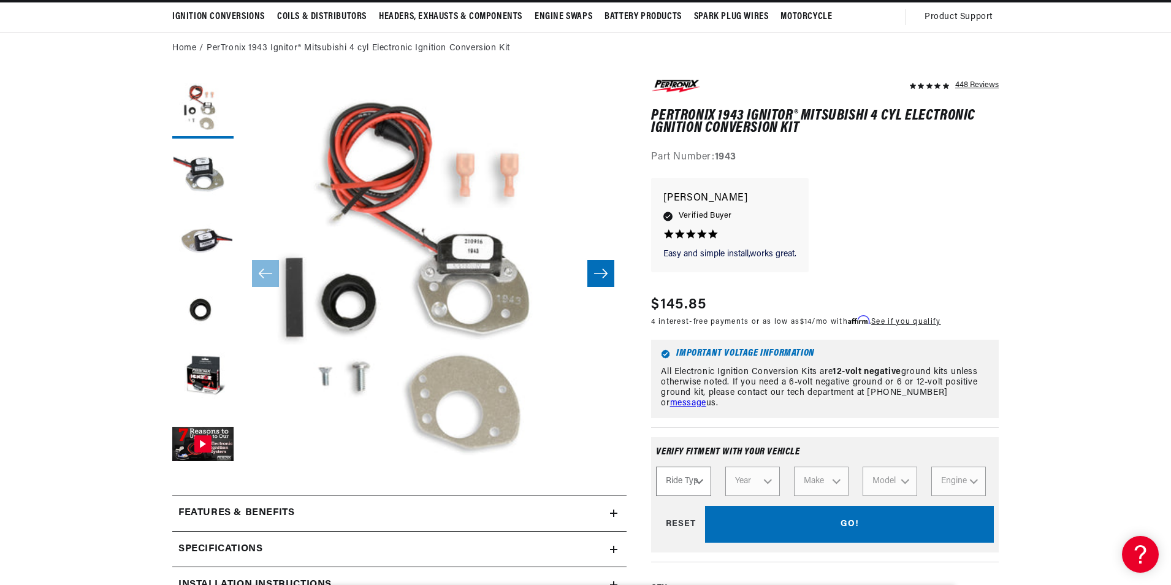
click at [682, 477] on select "Ride Type Automotive Agricultural Industrial Marine Motorcycle" at bounding box center [683, 481] width 55 height 29
select select "Automotive"
click at [656, 467] on select "Ride Type Automotive Agricultural Industrial Marine Motorcycle" at bounding box center [683, 481] width 55 height 29
select select "Automotive"
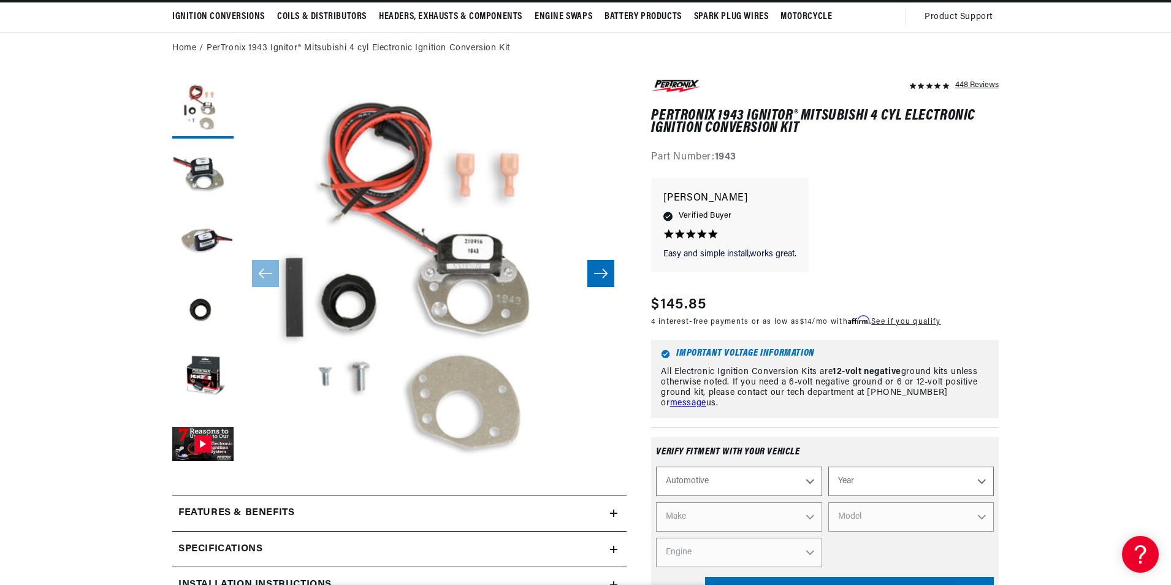
scroll to position [0, 372]
click at [904, 489] on select "Year [DATE] 2023 2022 2021 2020 2019 2018 2017 2016 2015 2014 2013 2012 2011 20…" at bounding box center [911, 481] width 166 height 29
select select "2001"
click at [828, 467] on select "Year 2024 2023 2022 2021 2020 2019 2018 2017 2016 2015 2014 2013 2012 2011 2010…" at bounding box center [911, 481] width 166 height 29
select select "2001"
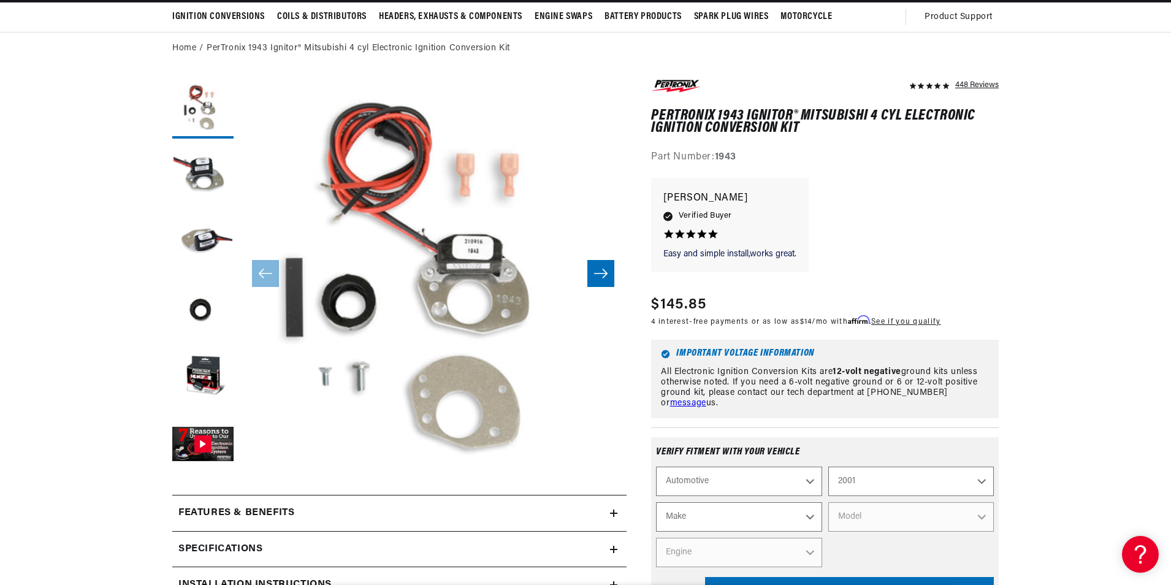
click at [782, 514] on select "Make Avanti Buick Chevrolet Dodge Ford GMC Isuzu Jeep Lincoln Mercury Oldsmobil…" at bounding box center [739, 516] width 166 height 29
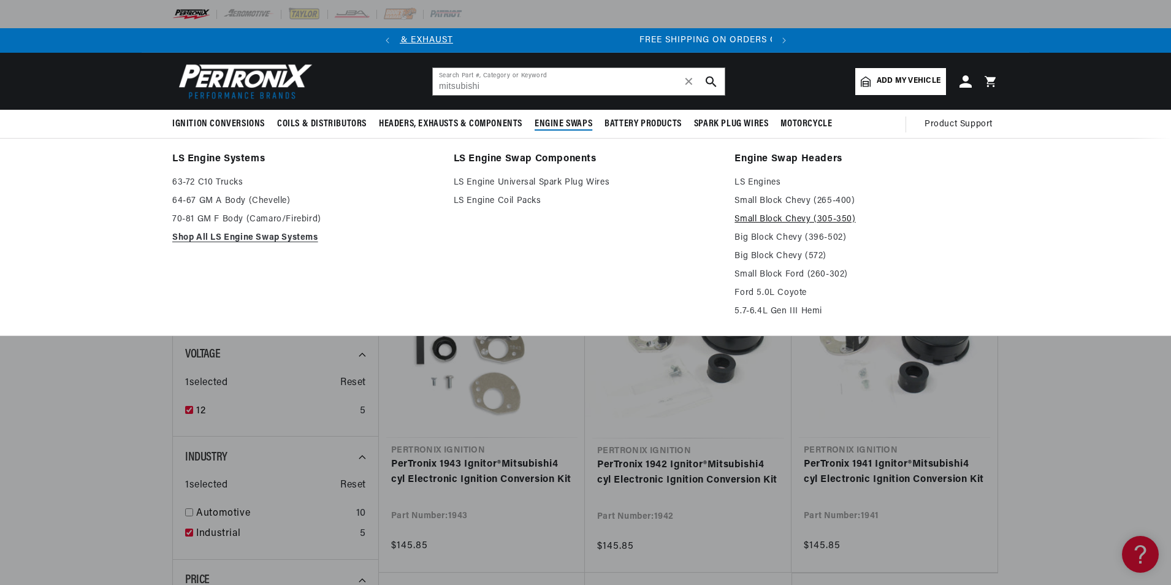
scroll to position [0, 372]
click at [795, 289] on link "Ford 5.0L Coyote" at bounding box center [867, 293] width 264 height 15
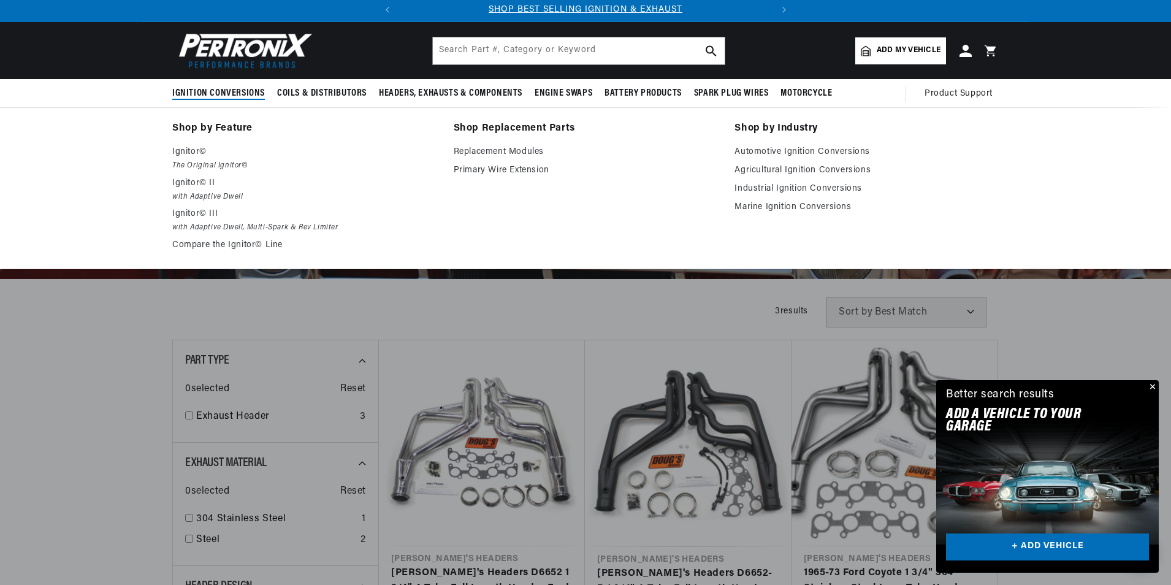
drag, startPoint x: 223, startPoint y: 95, endPoint x: 233, endPoint y: 142, distance: 47.6
click at [233, 109] on details "Ignition Conversions Shop by Feature Ignitor© The Original Ignitor© Ignitor© II…" at bounding box center [221, 93] width 99 height 29
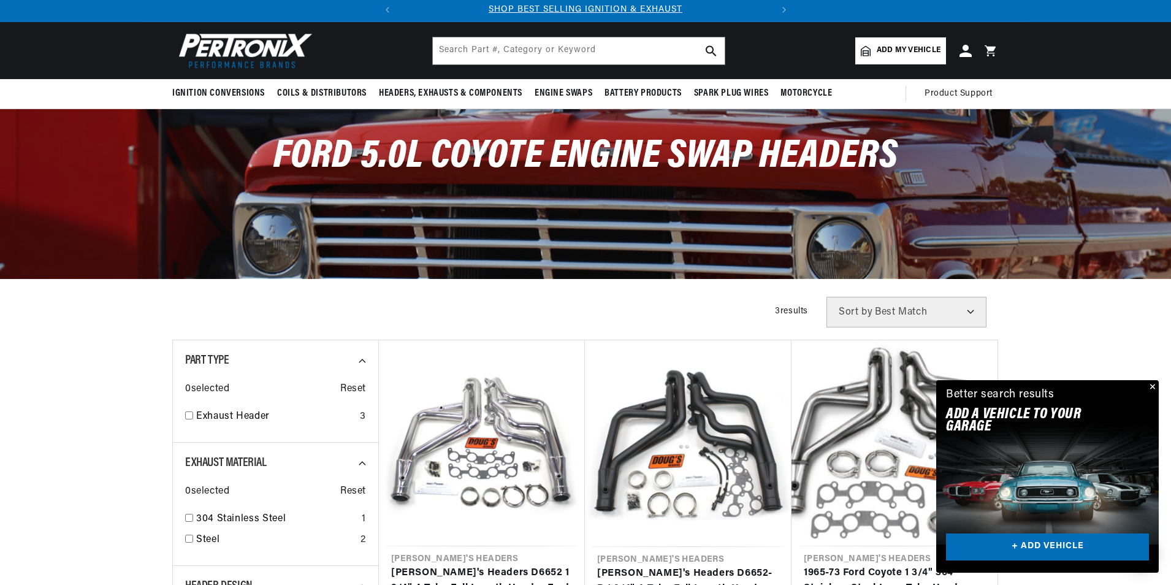
drag, startPoint x: 233, startPoint y: 142, endPoint x: 224, endPoint y: 145, distance: 9.7
click at [224, 145] on div "Ford 5.0L Coyote Engine Swap Headers" at bounding box center [586, 162] width 888 height 107
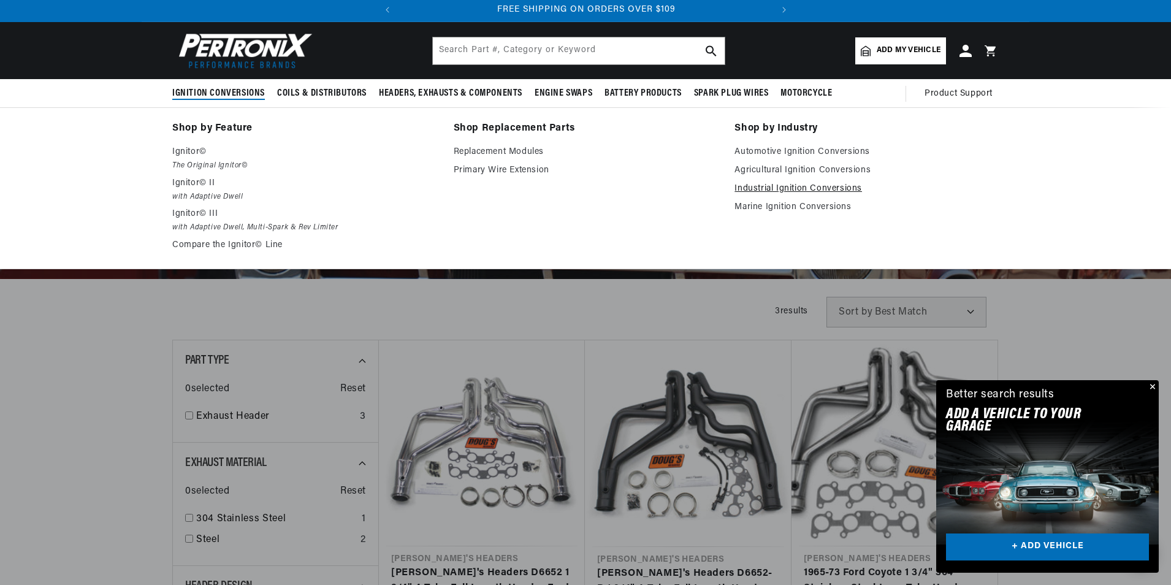
click at [756, 188] on link "Industrial Ignition Conversions" at bounding box center [867, 189] width 264 height 15
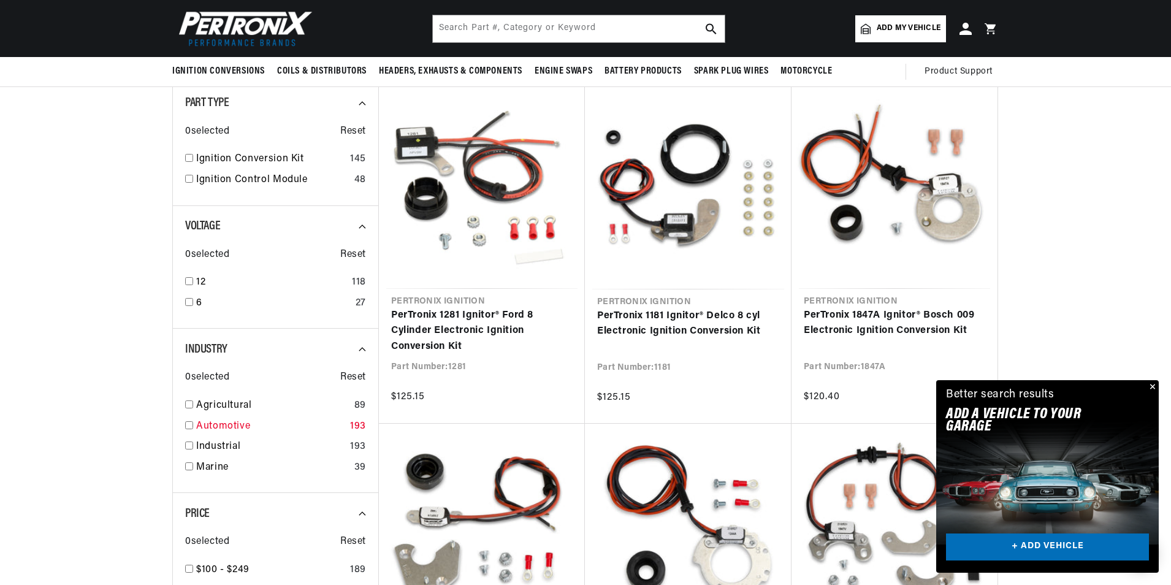
scroll to position [0, 372]
click at [192, 445] on input "checkbox" at bounding box center [189, 445] width 8 height 8
checkbox input "true"
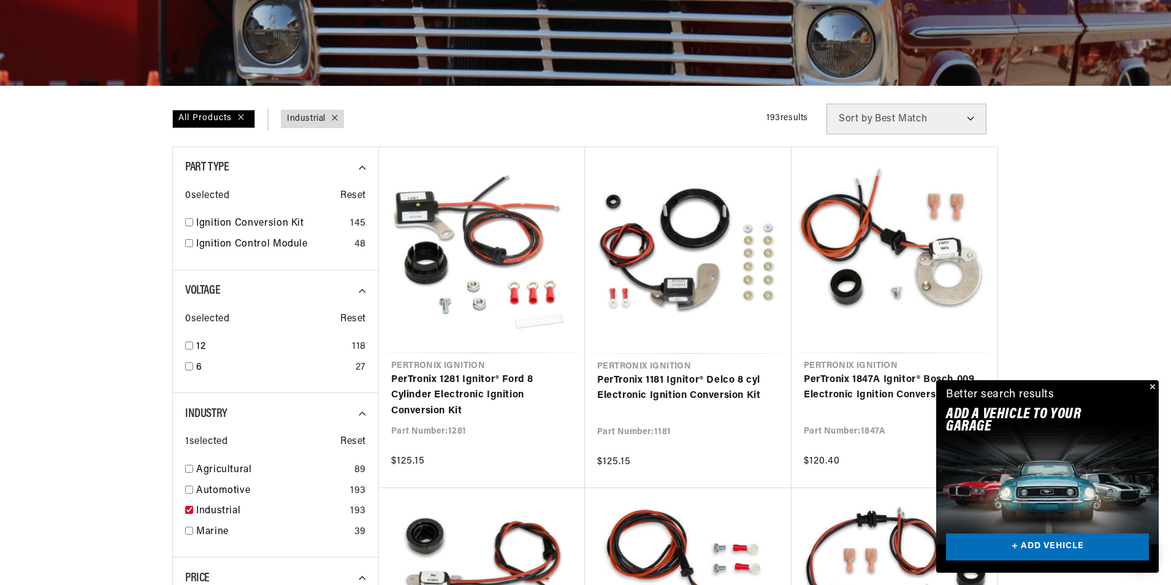
scroll to position [276, 0]
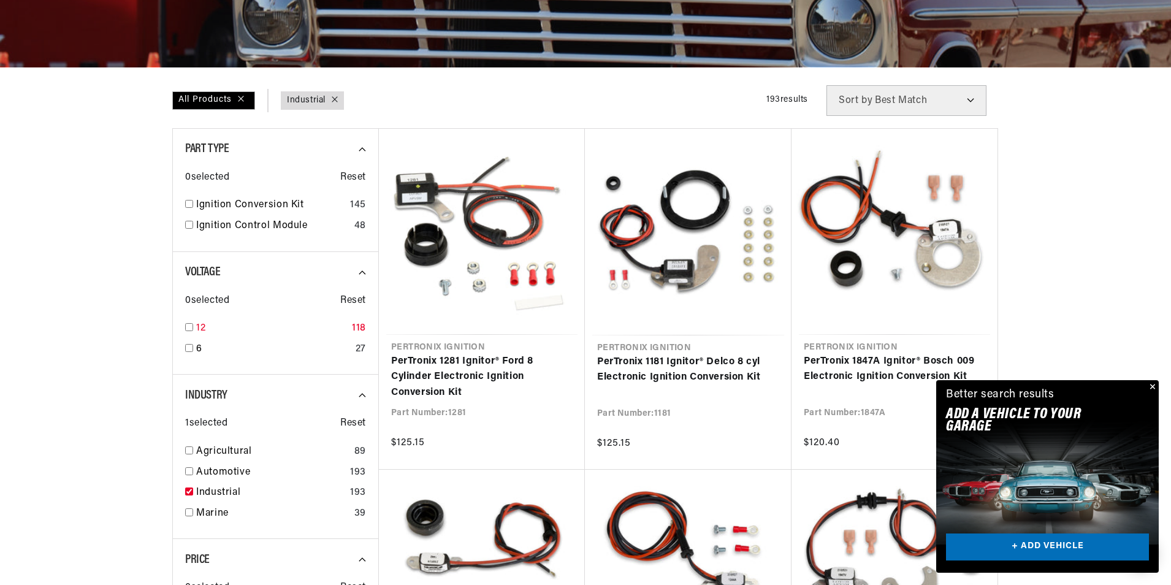
click at [189, 327] on input "checkbox" at bounding box center [189, 327] width 8 height 8
checkbox input "true"
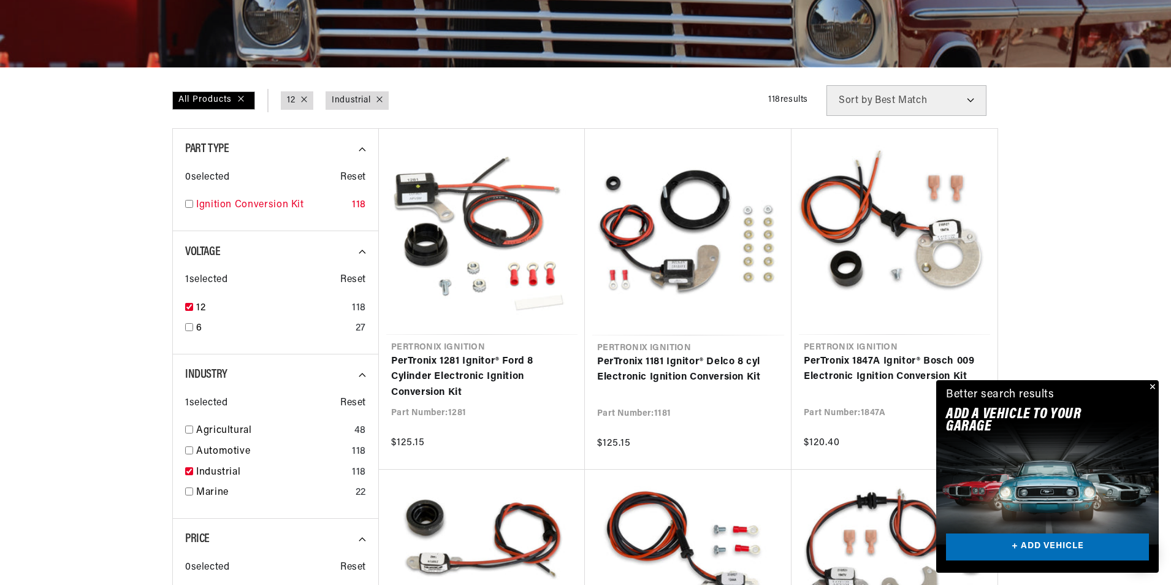
click at [193, 206] on div "Ignition Conversion Kit 118" at bounding box center [275, 207] width 181 height 21
checkbox input "true"
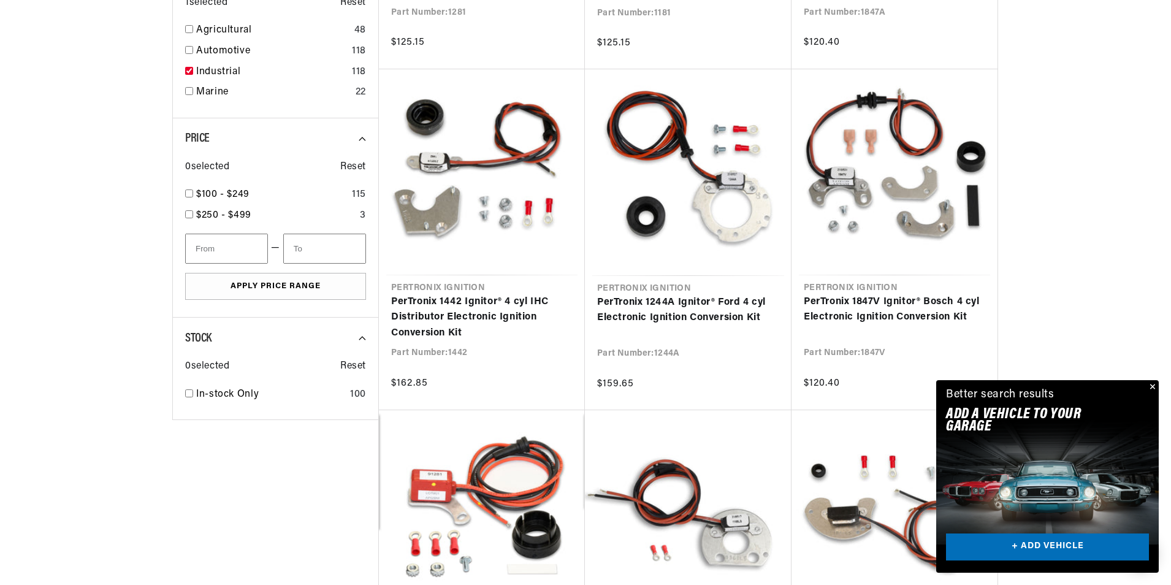
scroll to position [690, 0]
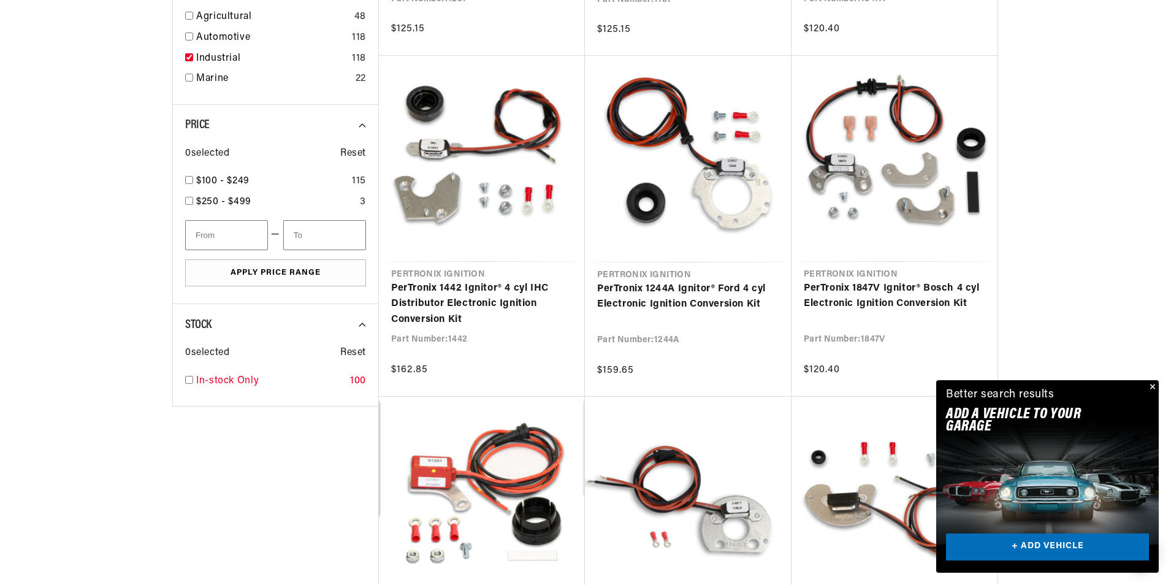
click at [188, 379] on input "checkbox" at bounding box center [189, 380] width 8 height 8
checkbox input "true"
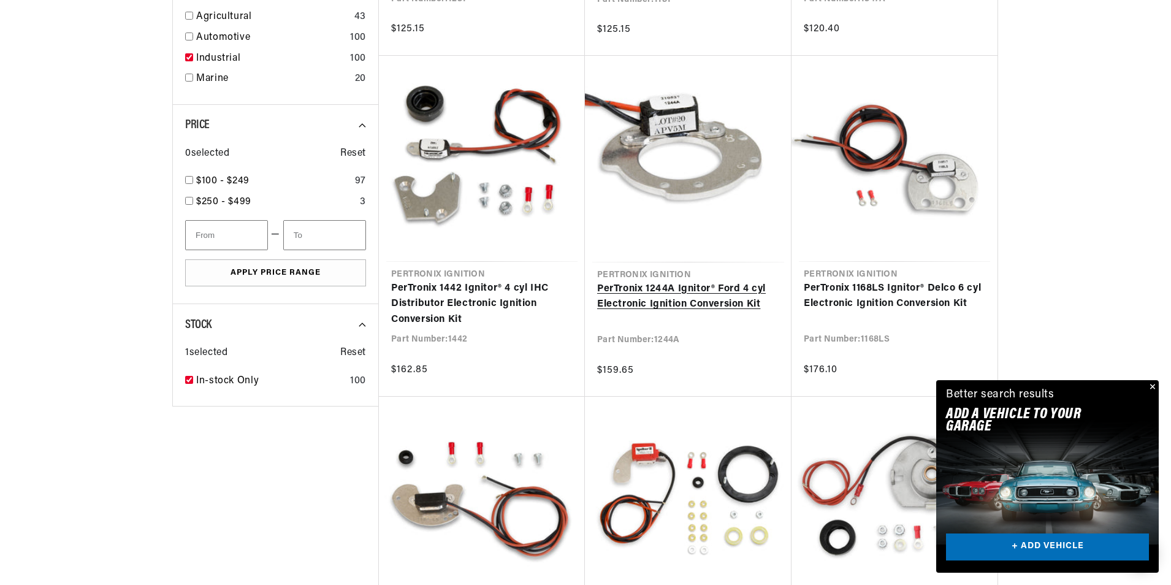
scroll to position [0, 372]
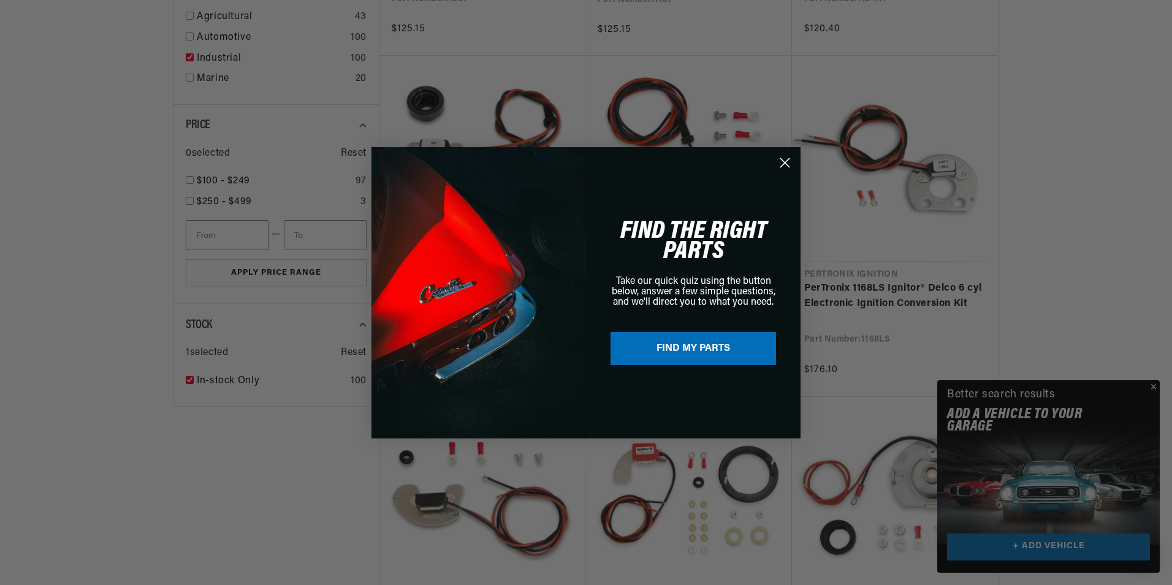
click at [785, 166] on circle "Close dialog" at bounding box center [785, 162] width 20 height 20
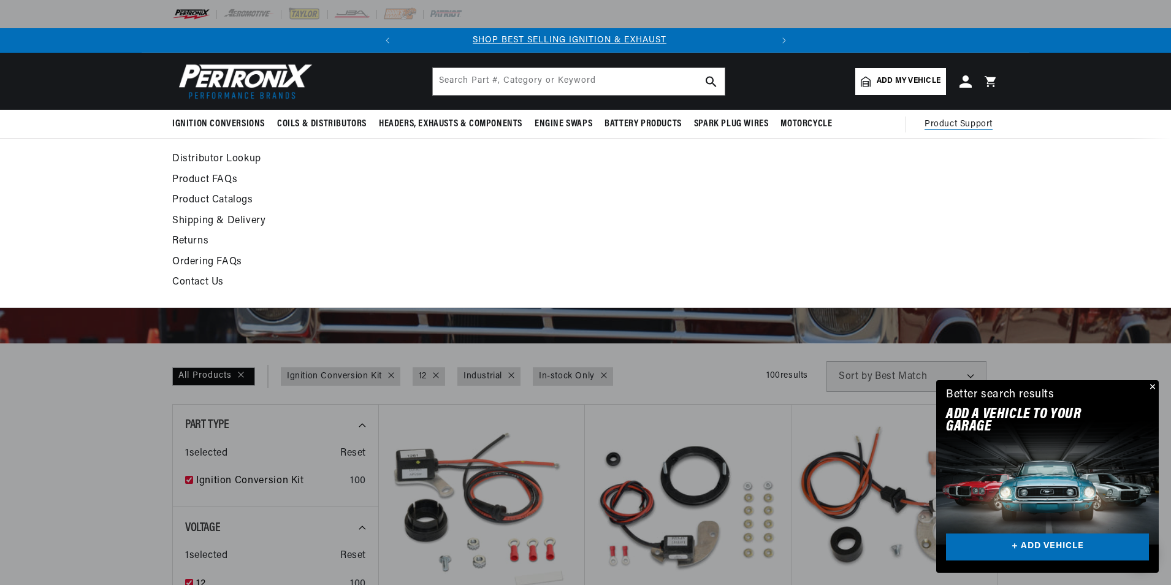
scroll to position [0, 0]
click at [227, 158] on link "Distributor Lookup" at bounding box center [473, 159] width 603 height 17
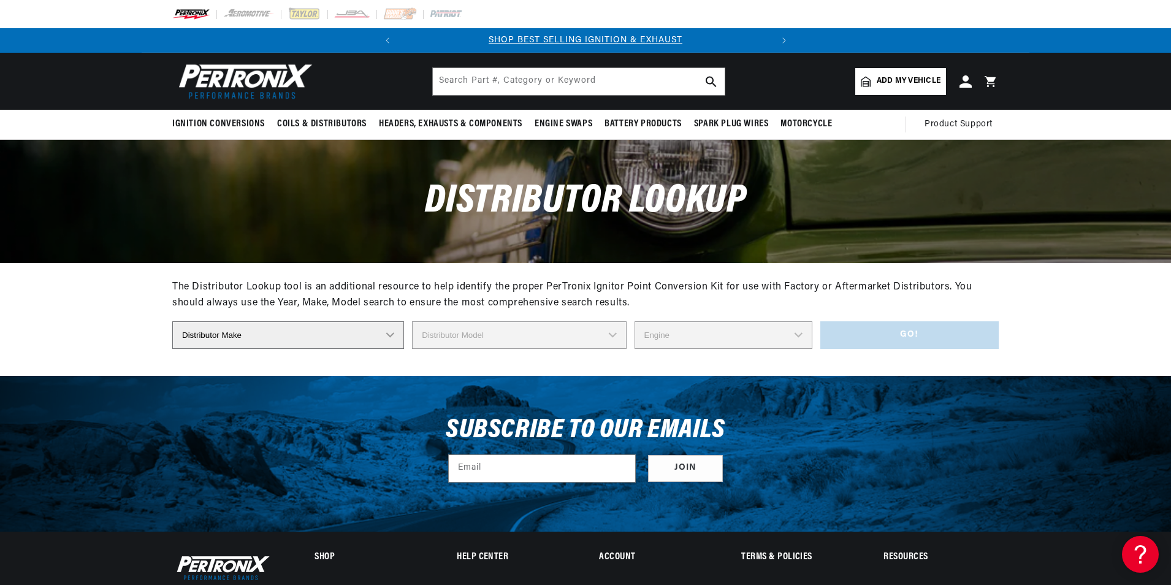
click at [400, 335] on select "Distributor Make Accel [PERSON_NAME] Autolite Bosch Century Chrysler Clark Colt…" at bounding box center [288, 335] width 232 height 28
select select "Mitsubishi"
click at [172, 321] on select "Distributor Make Accel [PERSON_NAME] Autolite Bosch Century Chrysler Clark Colt…" at bounding box center [288, 335] width 232 height 28
click at [541, 342] on select "Distributor Model 22100 G2210 22100 L1611 22100-03510 22100-03J10 22100-05H11 2…" at bounding box center [519, 335] width 214 height 28
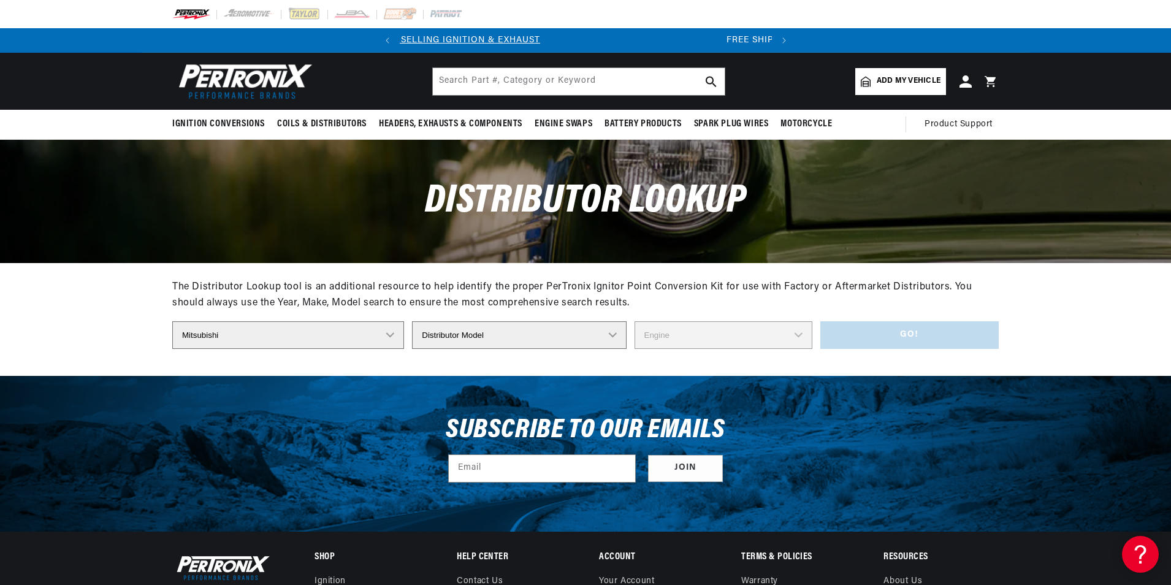
scroll to position [0, 0]
click at [149, 329] on div "The Distributor Lookup tool is an additional resource to help identify the prop…" at bounding box center [586, 318] width 888 height 113
click at [573, 337] on select "Distributor Model 22100 G2210 22100 L1611 22100-03510 22100-03J10 22100-05H11 2…" at bounding box center [519, 335] width 214 height 28
click at [608, 340] on select "Distributor Model 22100 G2210 22100 L1611 22100-03510 22100-03J10 22100-05H11 2…" at bounding box center [519, 335] width 214 height 28
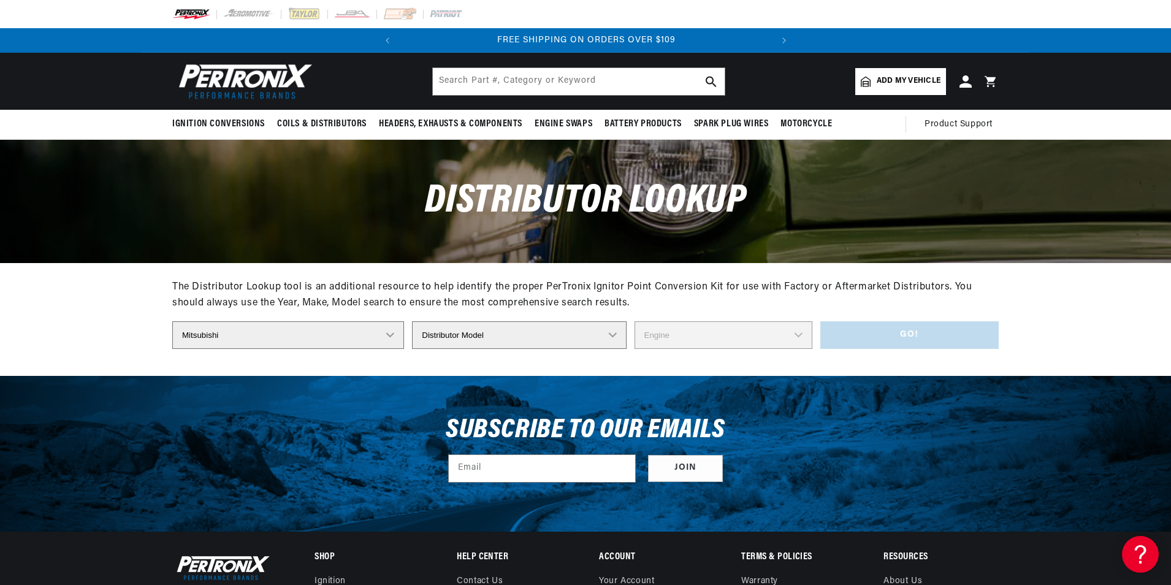
click at [565, 339] on select "Distributor Model 22100 G2210 22100 L1611 22100-03510 22100-03J10 22100-05H11 2…" at bounding box center [519, 335] width 214 height 28
